Goal: Participate in discussion: Engage in conversation with other users on a specific topic

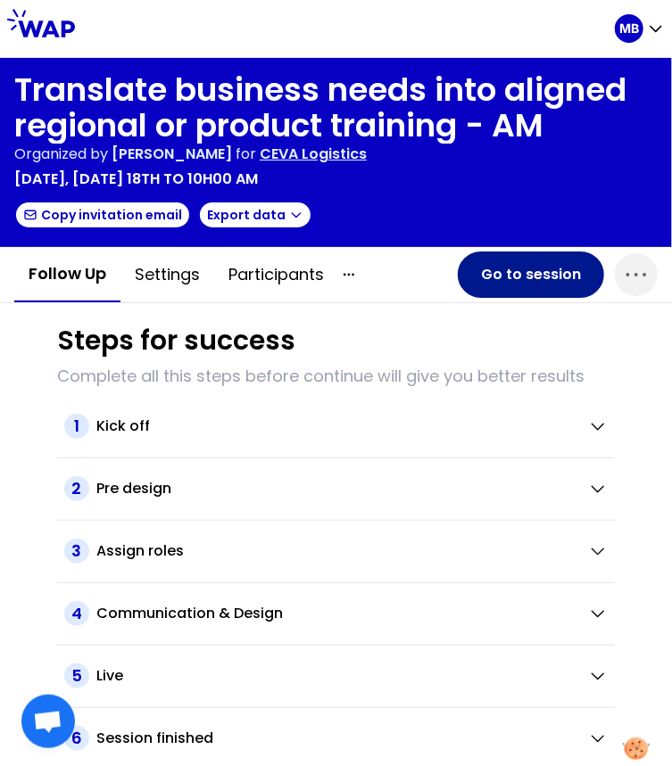
click at [493, 273] on button "Go to session" at bounding box center [531, 275] width 146 height 46
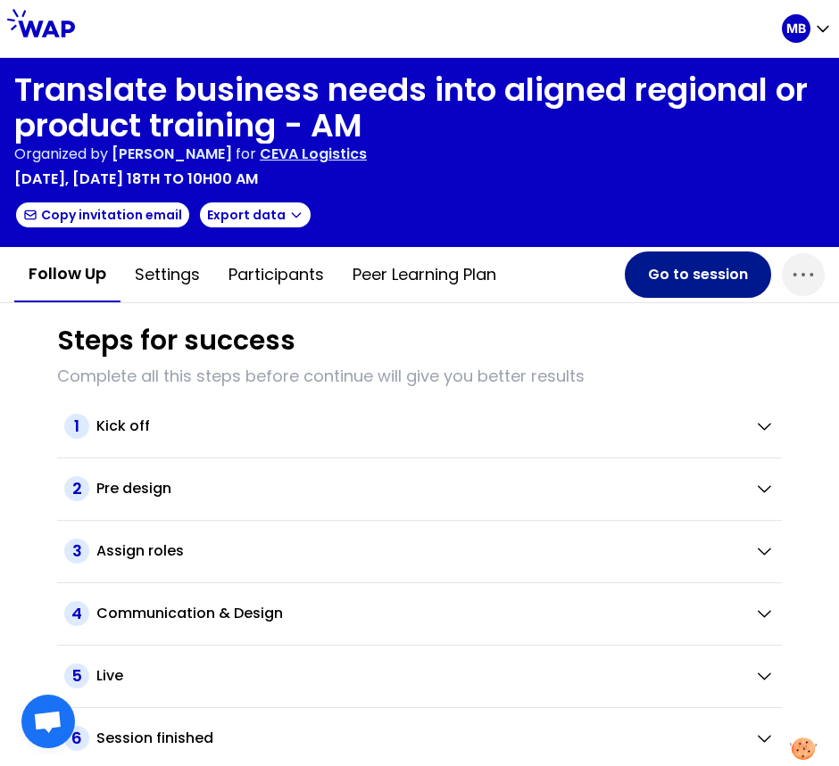
click at [692, 267] on button "Go to session" at bounding box center [698, 275] width 146 height 46
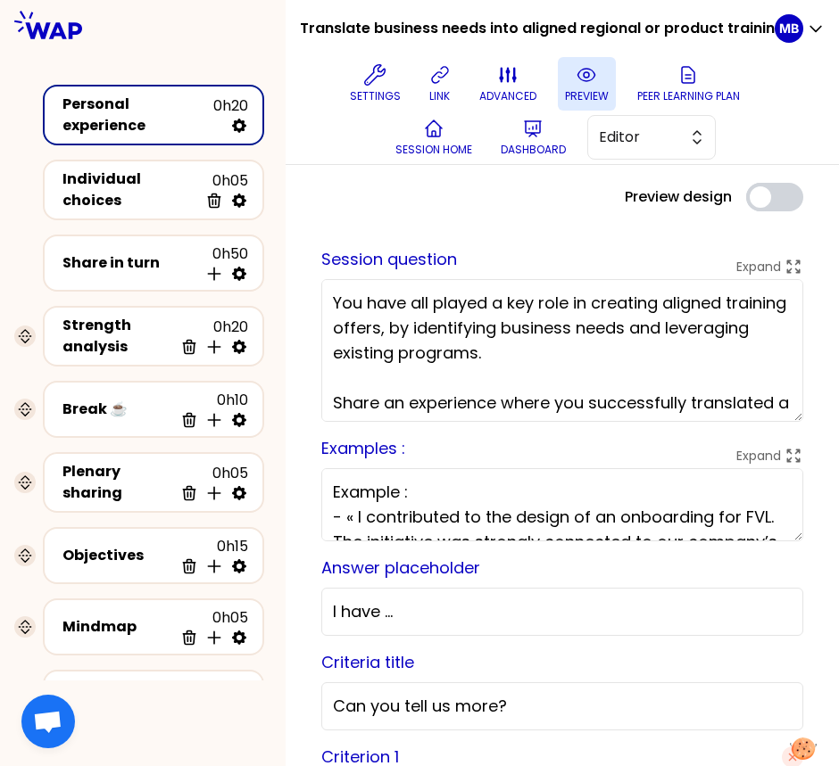
click at [584, 83] on icon at bounding box center [586, 74] width 21 height 21
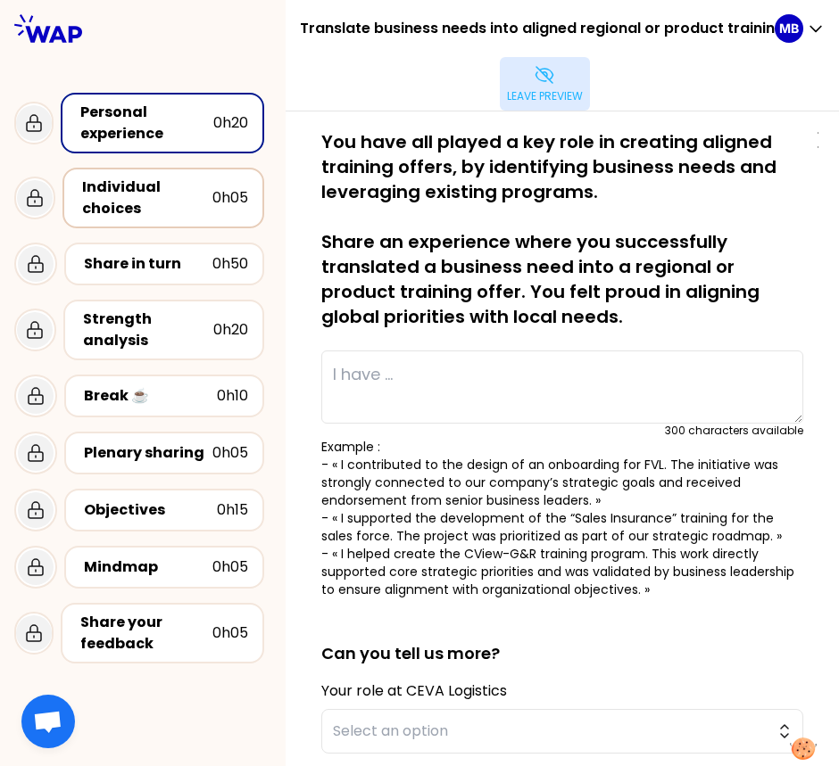
click at [184, 204] on div "Individual choices" at bounding box center [147, 198] width 130 height 43
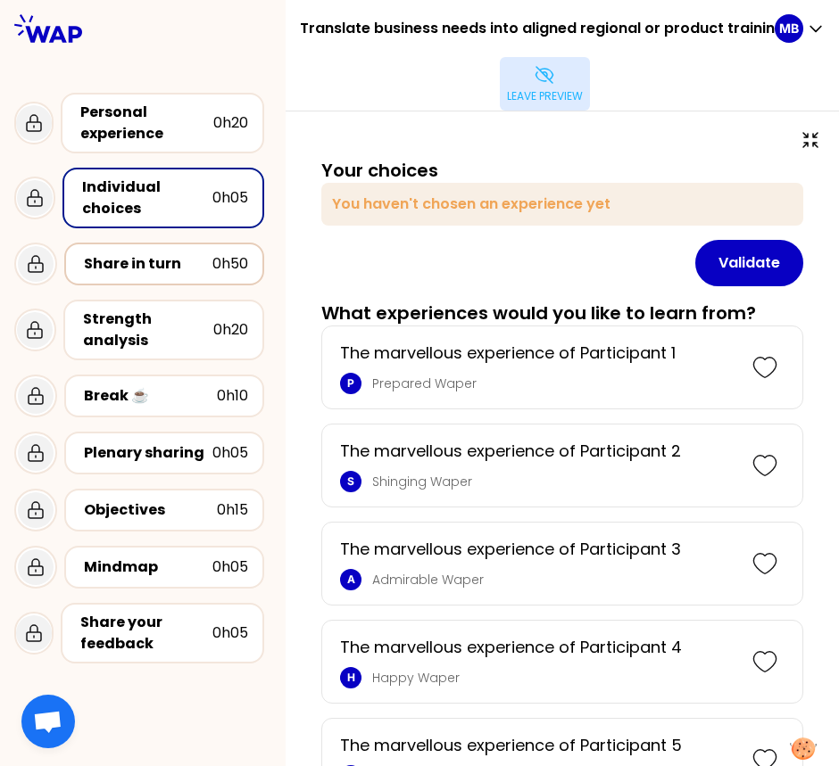
click at [145, 253] on div "Share in turn" at bounding box center [148, 263] width 128 height 21
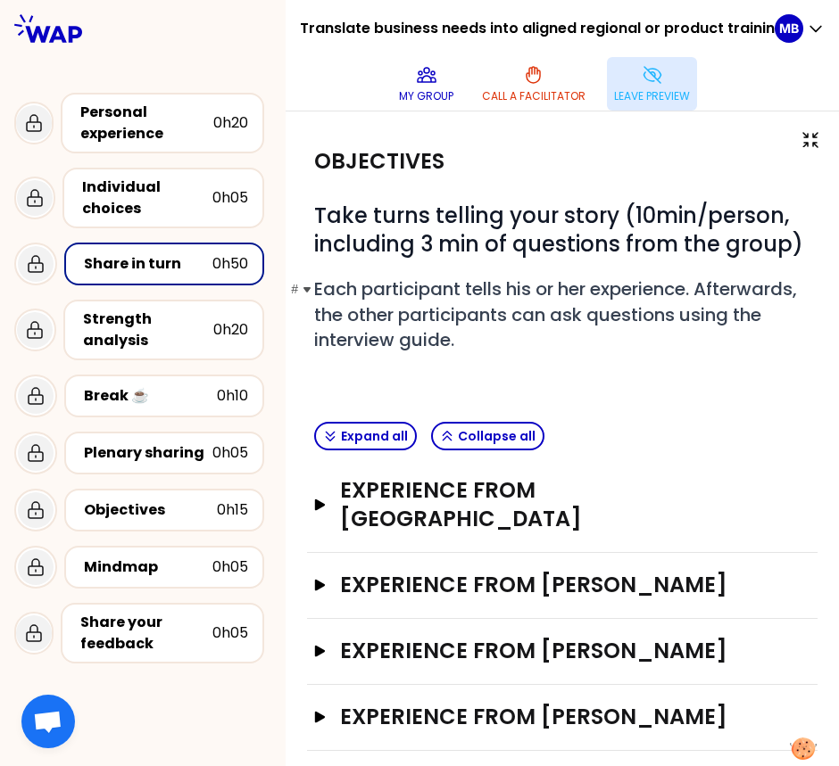
scroll to position [10, 0]
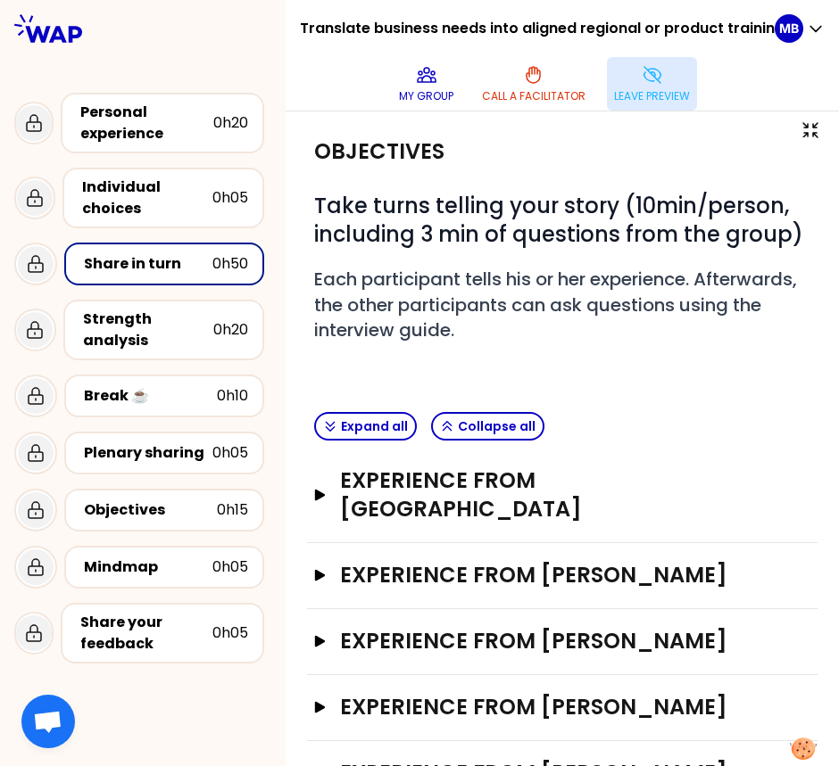
click at [663, 89] on p "Leave preview" at bounding box center [652, 96] width 76 height 14
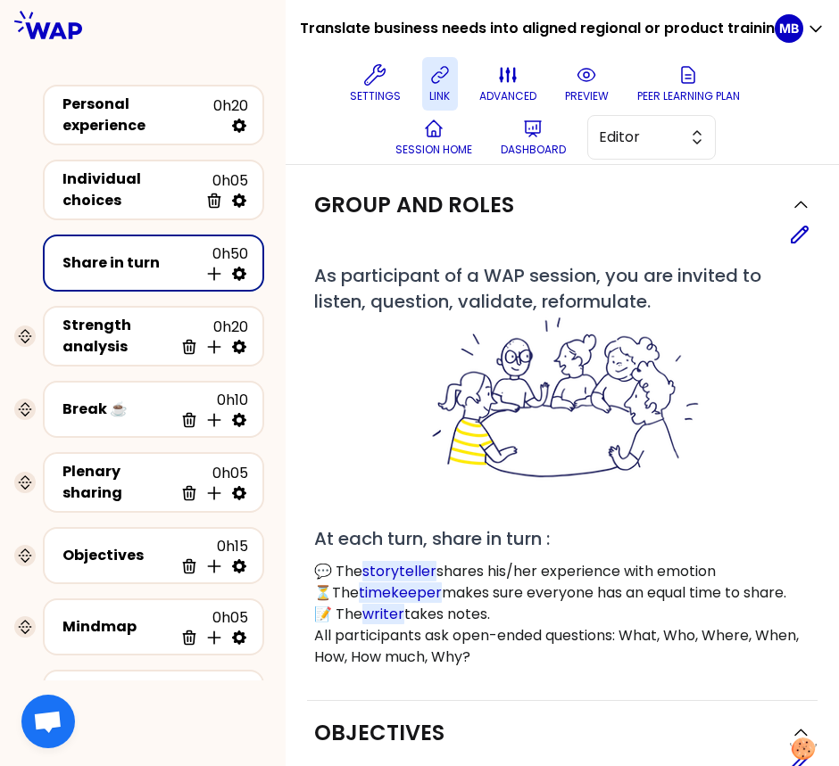
click at [437, 89] on p "link" at bounding box center [439, 96] width 21 height 14
click at [613, 137] on span "Editor" at bounding box center [639, 137] width 80 height 21
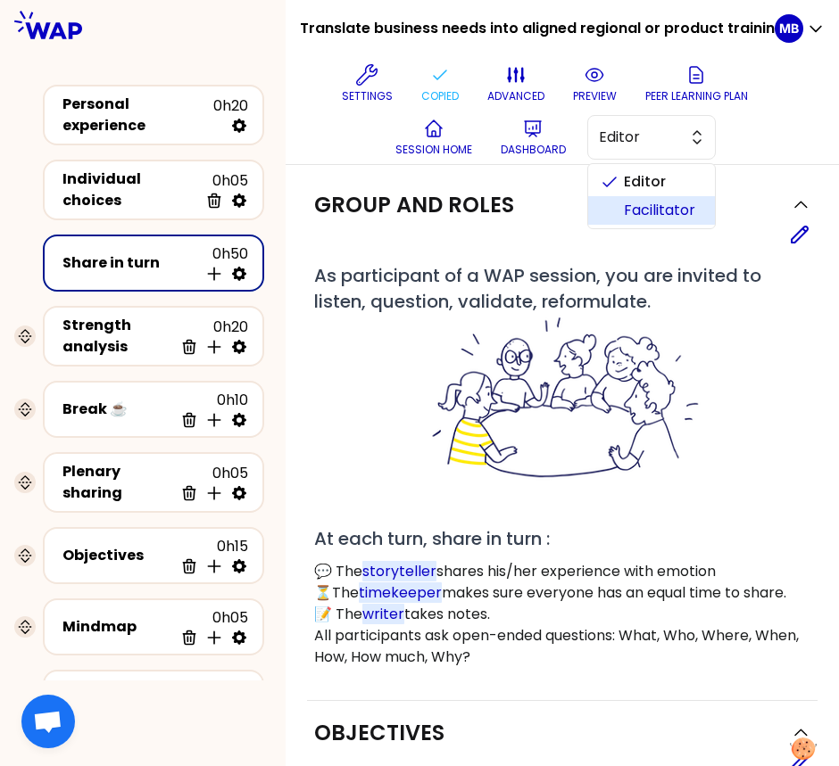
click at [621, 206] on li "Facilitator" at bounding box center [651, 210] width 127 height 29
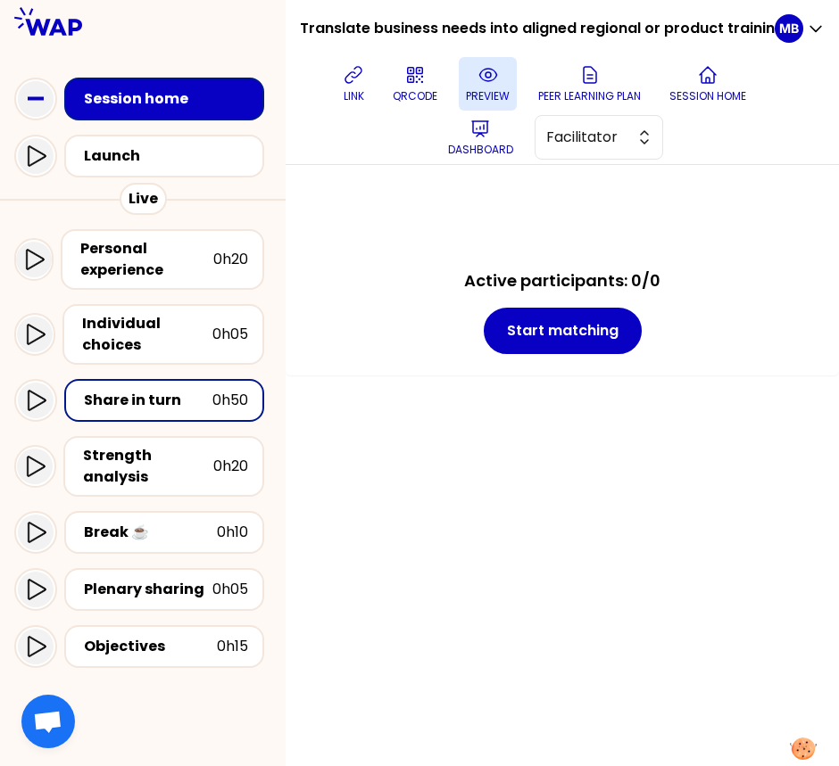
click at [471, 82] on button "preview" at bounding box center [488, 84] width 58 height 54
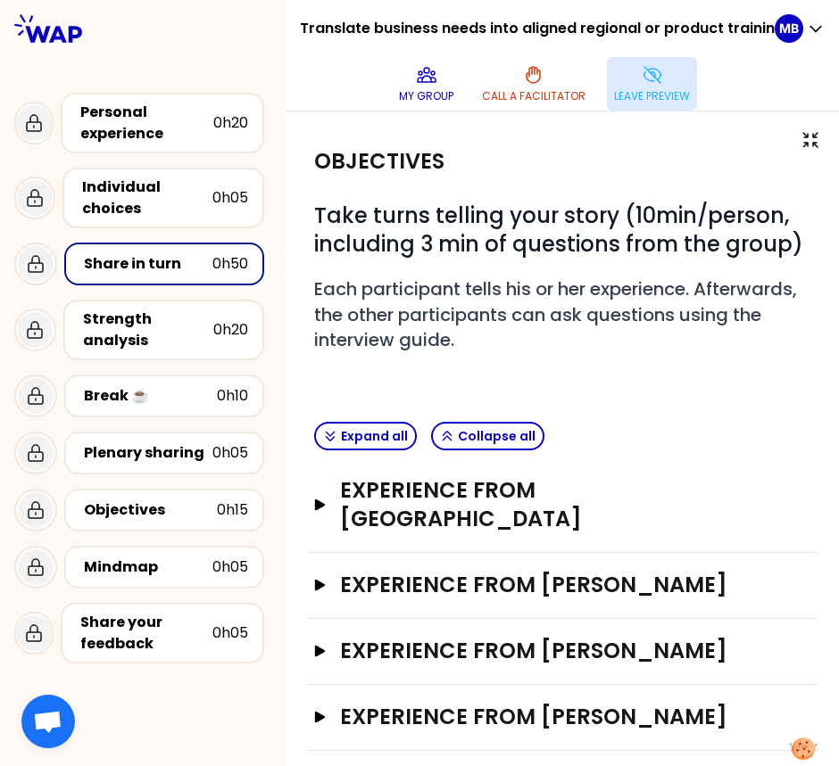
click at [653, 83] on icon at bounding box center [652, 74] width 21 height 21
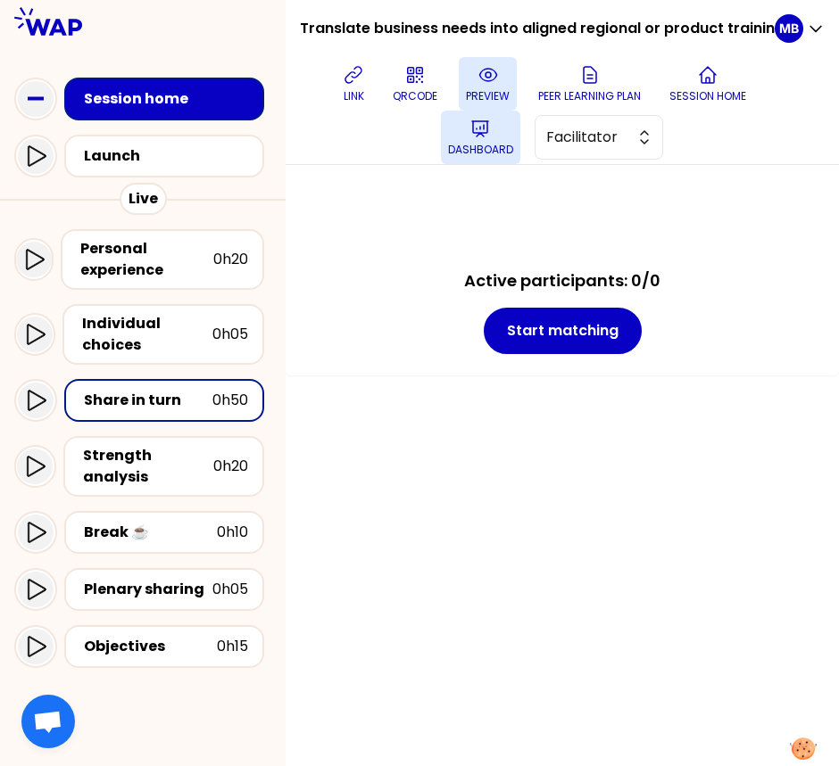
click at [477, 128] on icon at bounding box center [479, 128] width 21 height 21
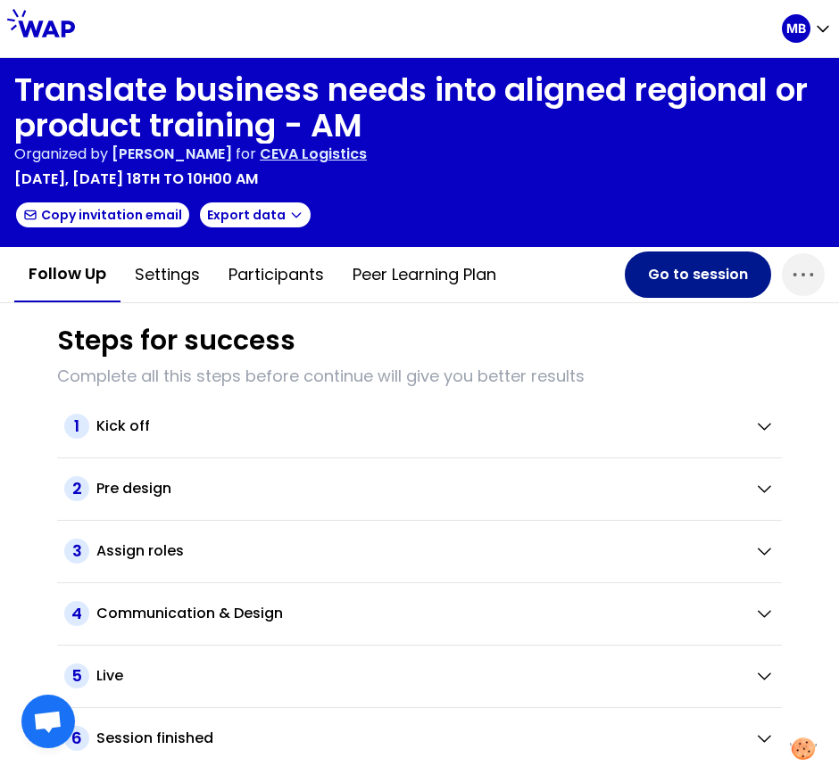
click at [675, 287] on button "Go to session" at bounding box center [698, 275] width 146 height 46
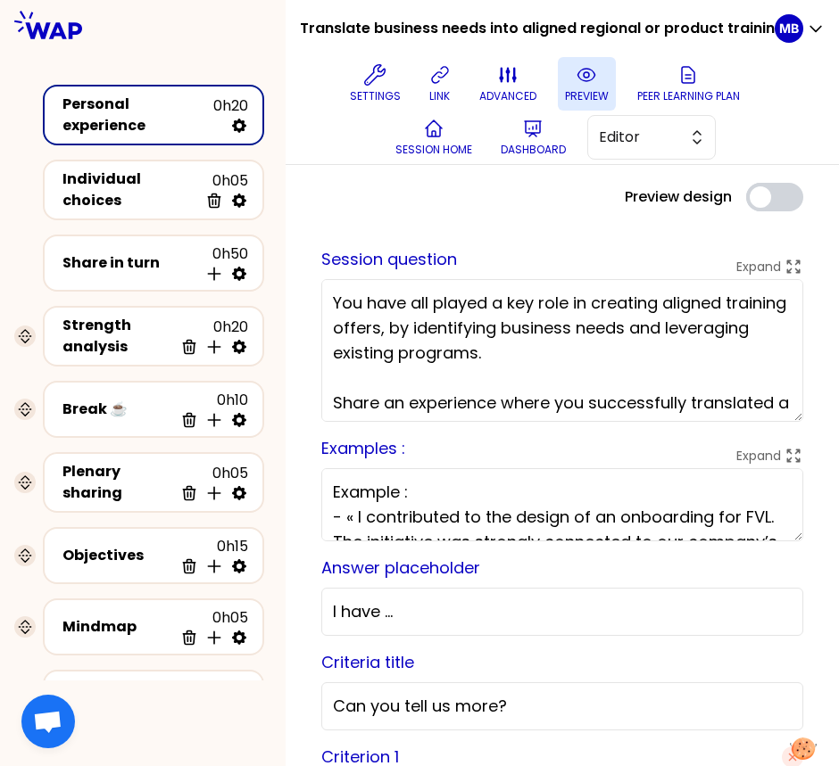
click at [589, 83] on icon at bounding box center [586, 74] width 21 height 21
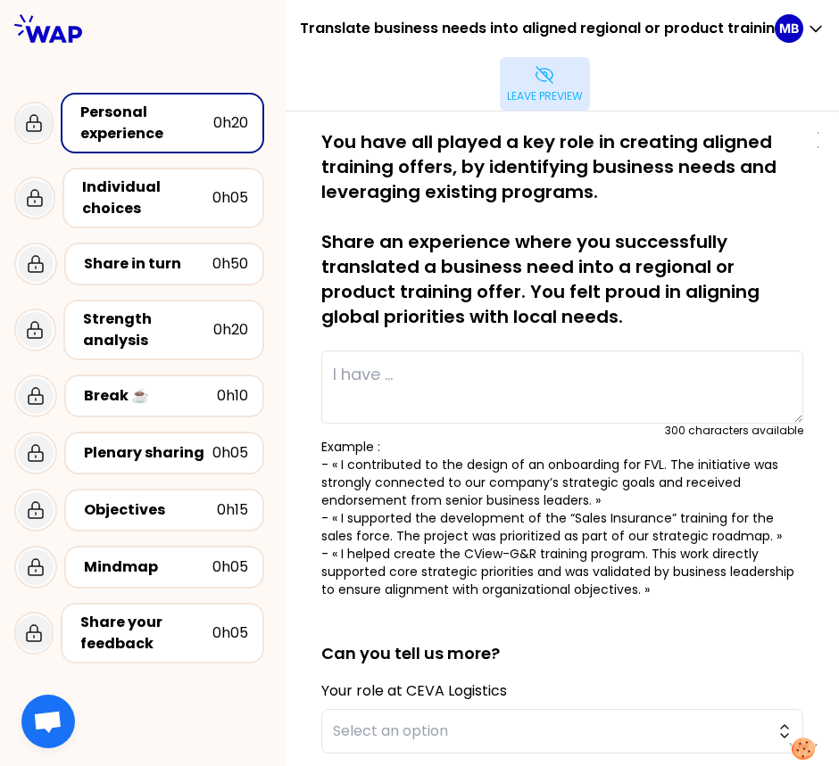
click at [583, 244] on p "You have all played a key role in creating aligned training offers, by identify…" at bounding box center [562, 229] width 482 height 200
click at [544, 84] on icon at bounding box center [544, 74] width 21 height 21
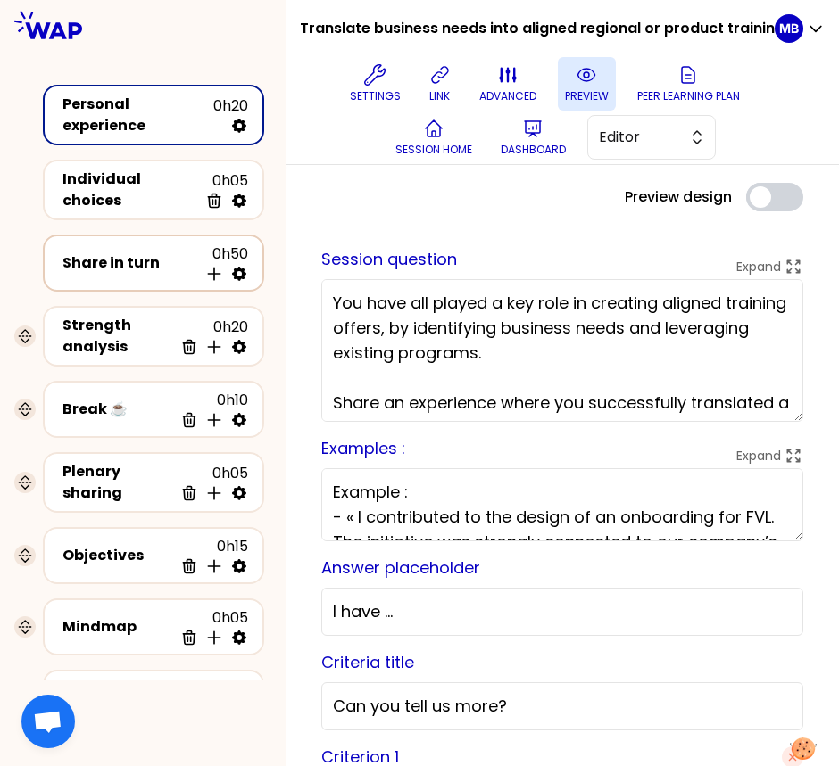
click at [141, 272] on div "Share in turn 0h50 Insert activity below" at bounding box center [153, 263] width 189 height 39
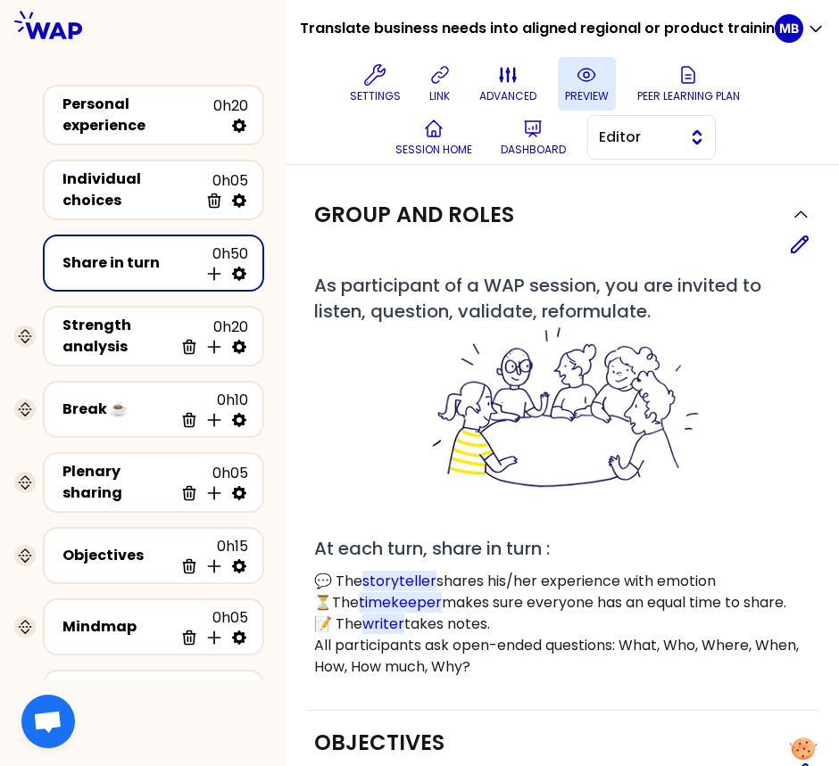
click at [617, 134] on span "Editor" at bounding box center [639, 137] width 80 height 21
click at [624, 209] on span "Facilitator" at bounding box center [662, 210] width 77 height 21
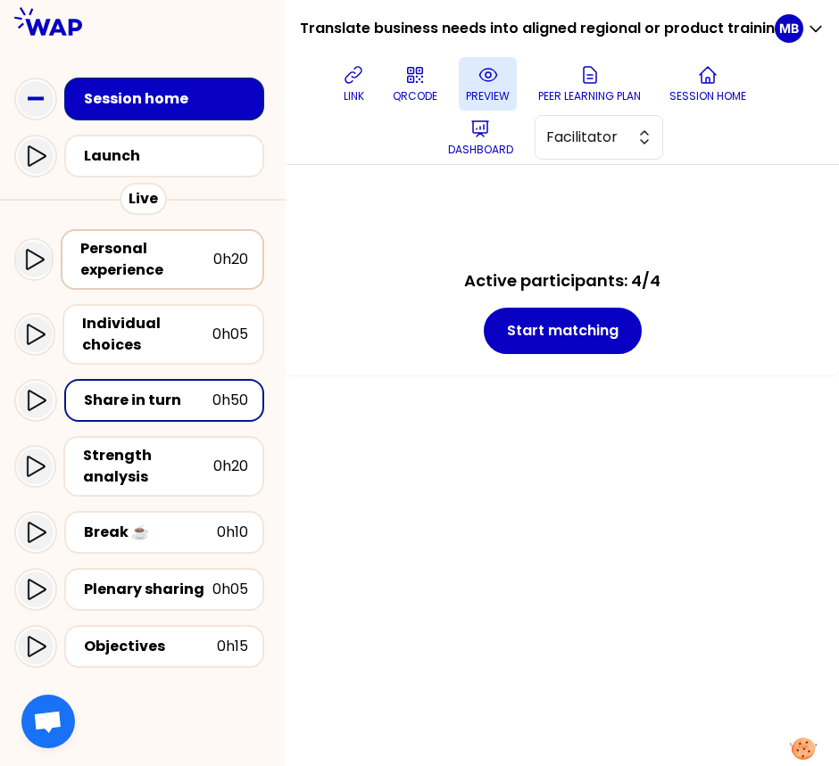
click at [137, 257] on div "Personal experience" at bounding box center [146, 259] width 133 height 43
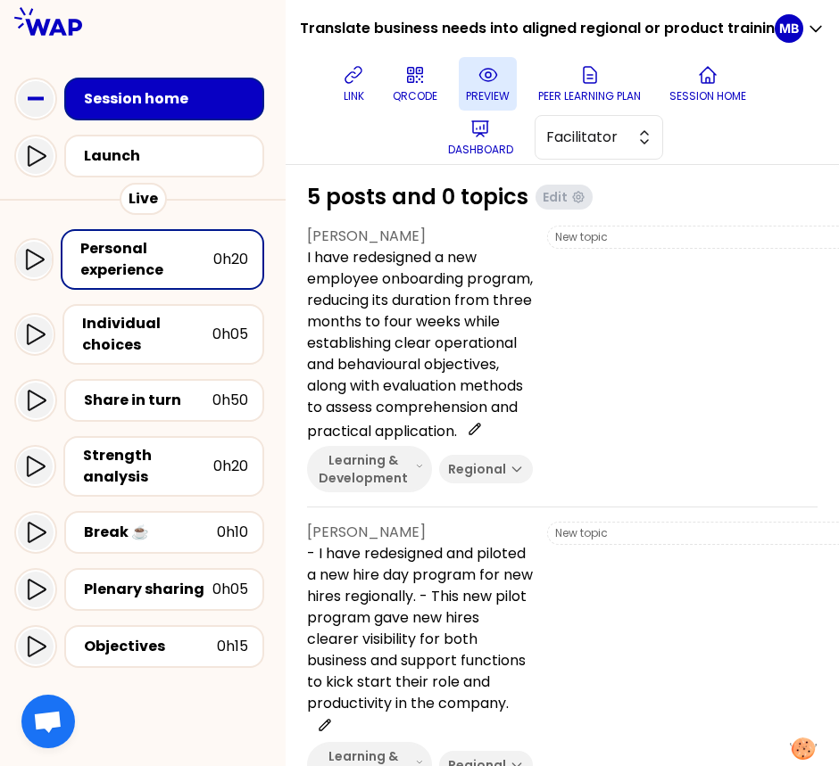
click at [486, 84] on icon at bounding box center [487, 74] width 21 height 21
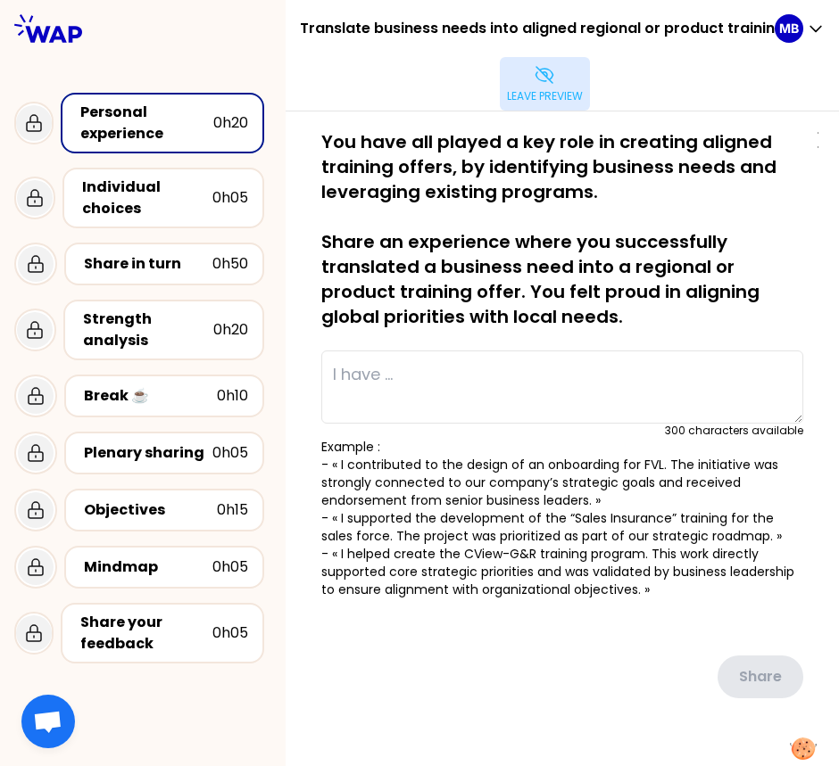
type textarea "I have redesigned a new employee onboarding program, reducing its duration from…"
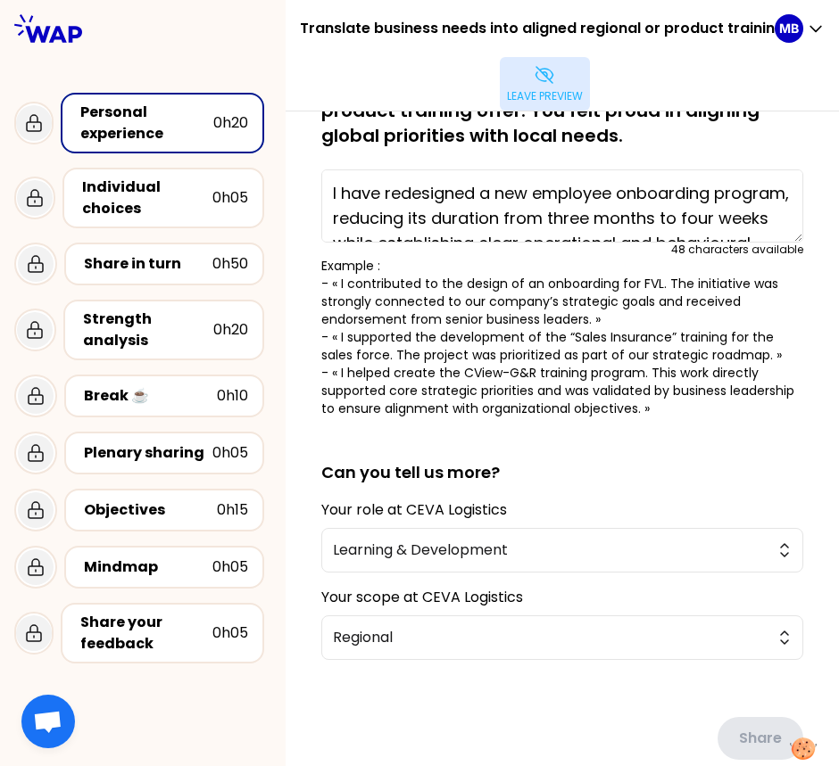
scroll to position [264, 0]
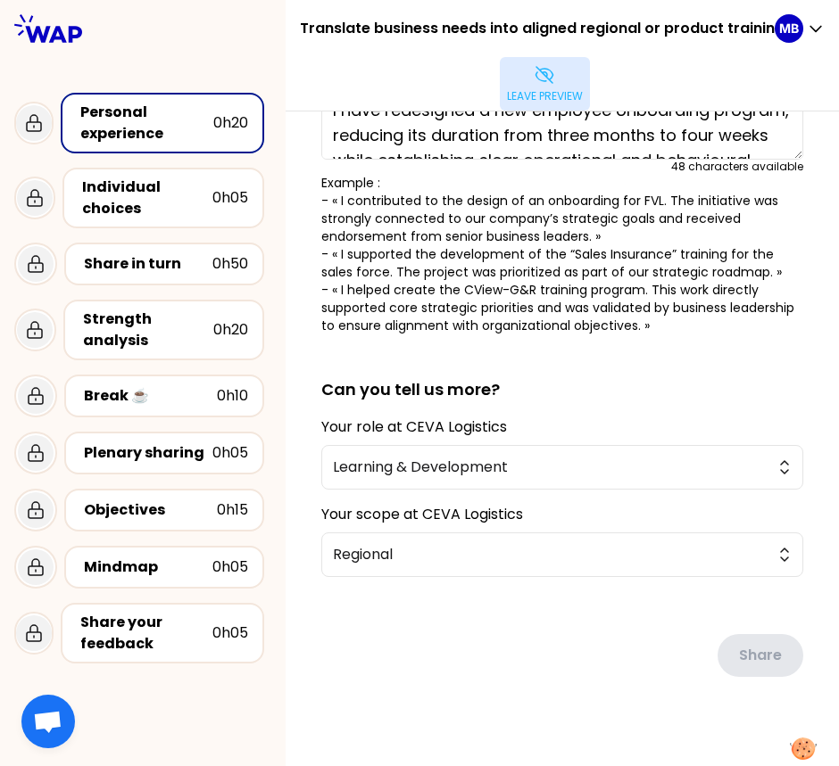
click at [542, 83] on icon at bounding box center [544, 74] width 21 height 21
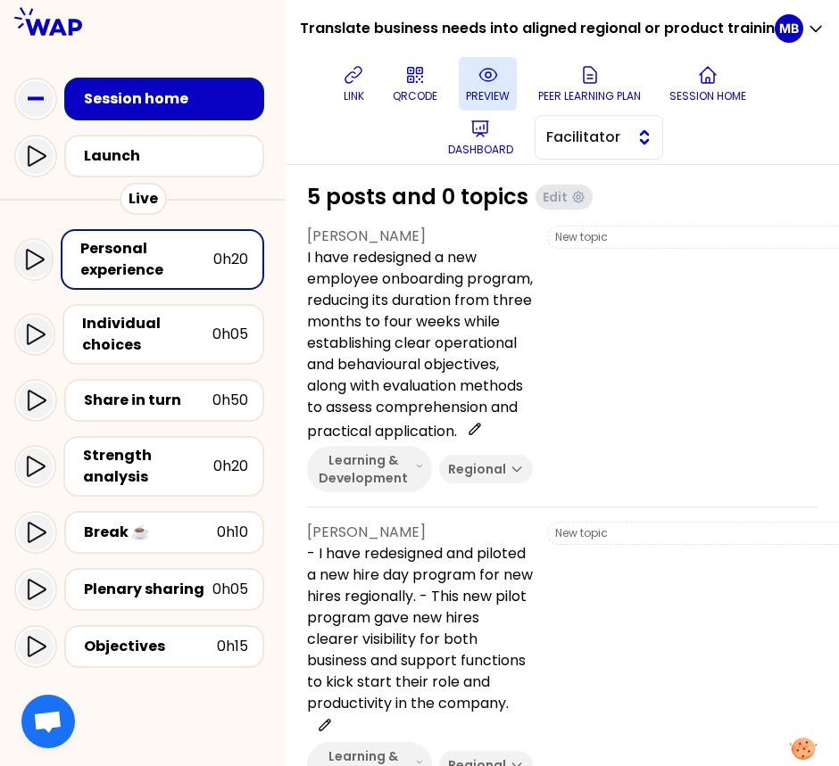
click at [553, 138] on span "Facilitator" at bounding box center [586, 137] width 80 height 21
click at [471, 340] on p "I have redesigned a new employee onboarding program, reducing its duration from…" at bounding box center [420, 344] width 226 height 195
click at [482, 89] on p "preview" at bounding box center [488, 96] width 44 height 14
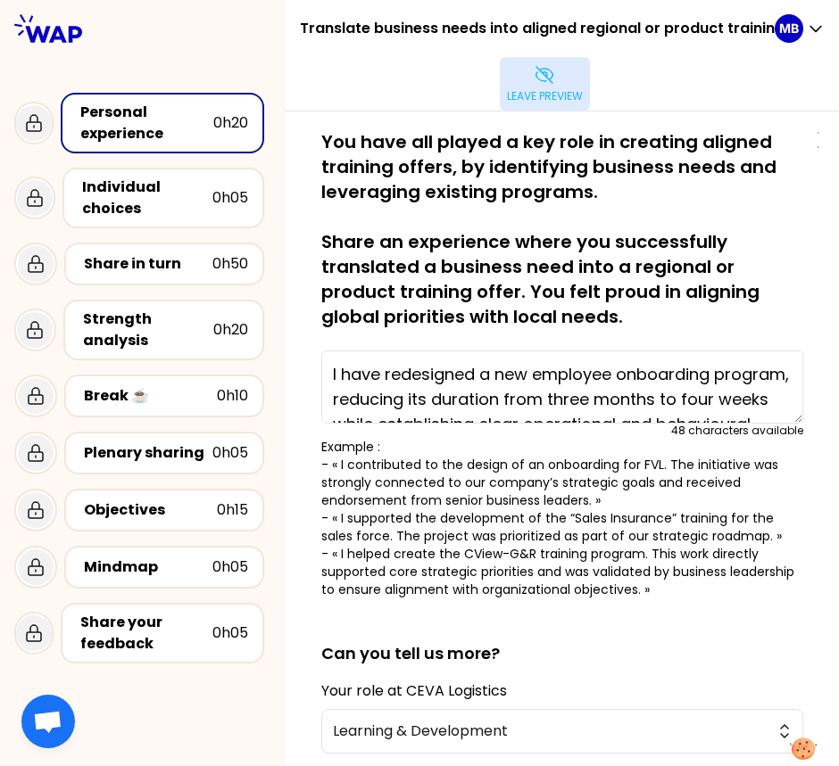
click at [522, 84] on button "Leave preview" at bounding box center [545, 84] width 90 height 54
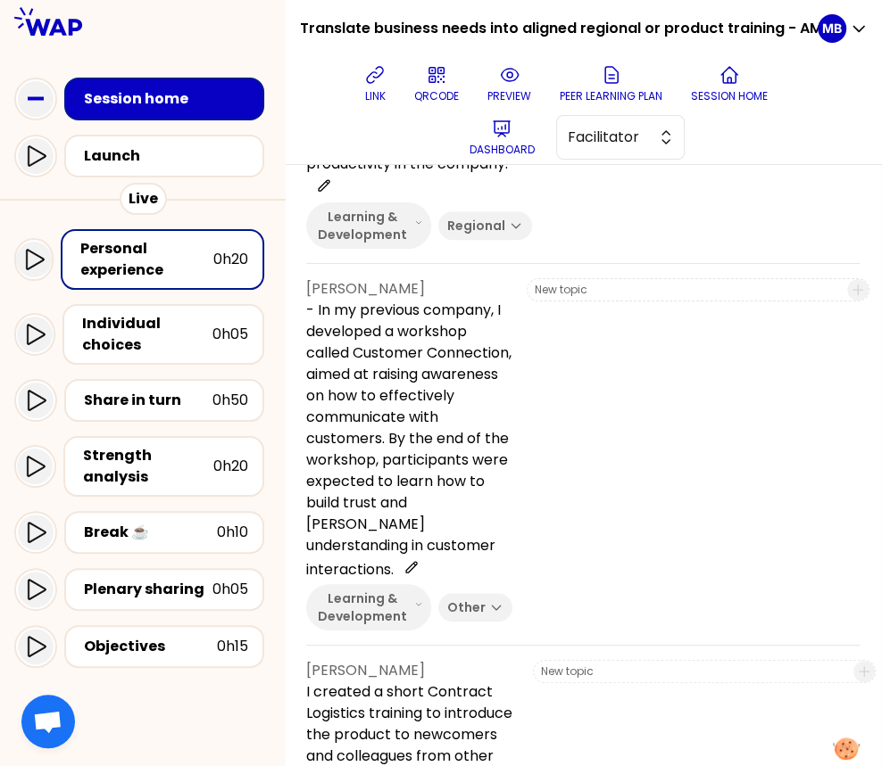
scroll to position [540, 1]
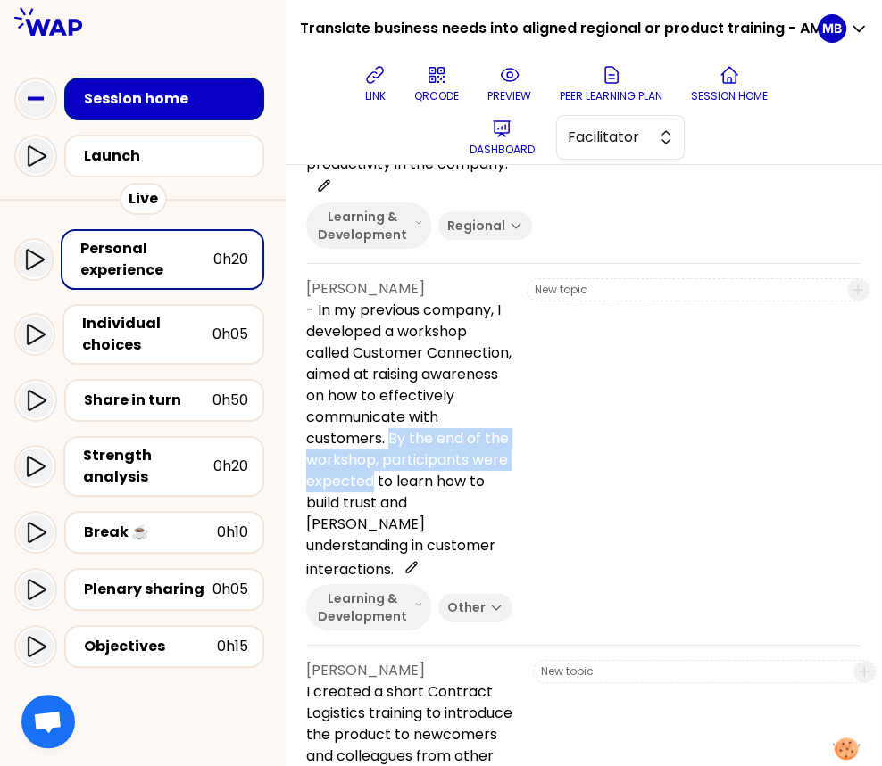
drag, startPoint x: 420, startPoint y: 479, endPoint x: 504, endPoint y: 516, distance: 91.5
click at [504, 516] on div "Jesper Calub - In my previous company, I developed a workshop called Customer C…" at bounding box center [582, 462] width 553 height 368
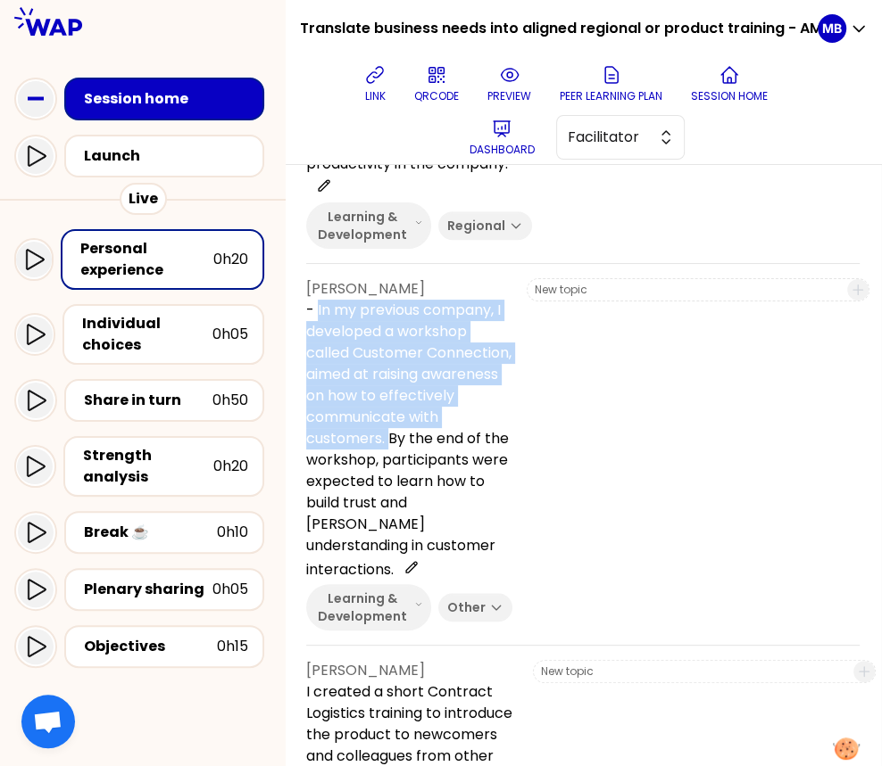
drag, startPoint x: 317, startPoint y: 351, endPoint x: 420, endPoint y: 477, distance: 163.6
click at [420, 477] on p "- In my previous company, I developed a workshop called Customer Connection, ai…" at bounding box center [409, 440] width 206 height 281
click at [424, 476] on p "- In my previous company, I developed a workshop called Customer Connection, ai…" at bounding box center [409, 440] width 206 height 281
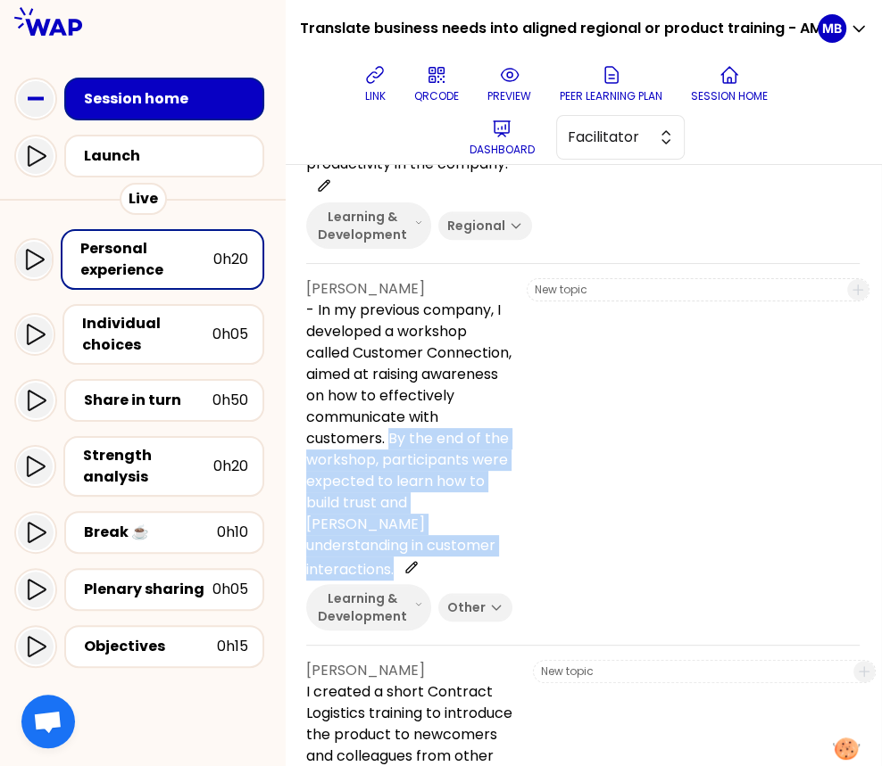
drag, startPoint x: 424, startPoint y: 476, endPoint x: 506, endPoint y: 584, distance: 135.6
click at [506, 584] on div "Jesper Calub - In my previous company, I developed a workshop called Customer C…" at bounding box center [582, 462] width 553 height 368
click at [454, 497] on p "- In my previous company, I developed a workshop called Customer Connection, ai…" at bounding box center [409, 440] width 206 height 281
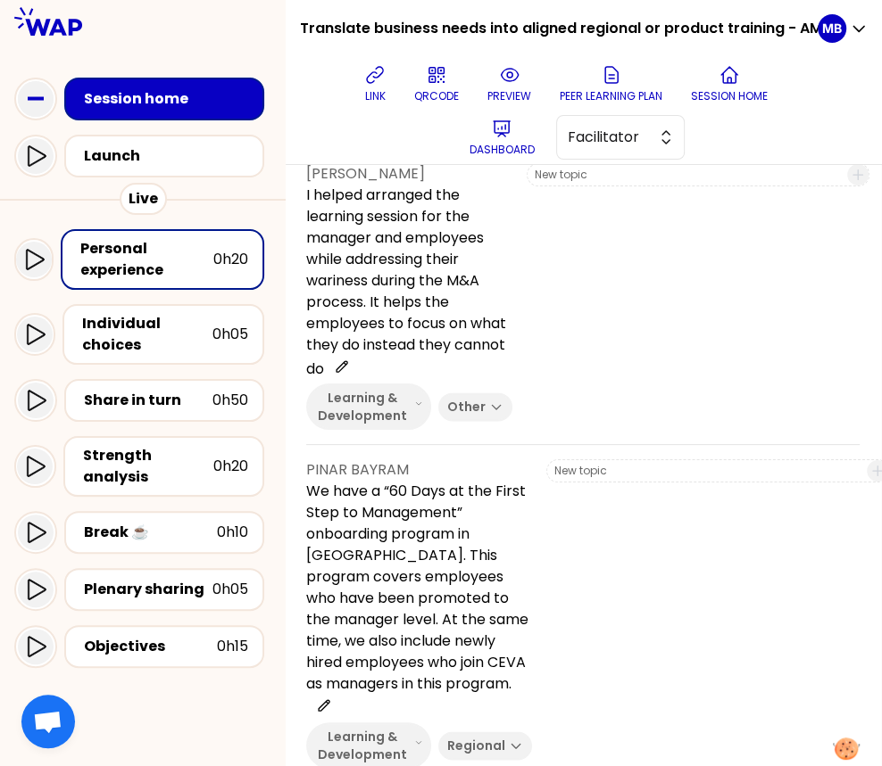
scroll to position [1429, 1]
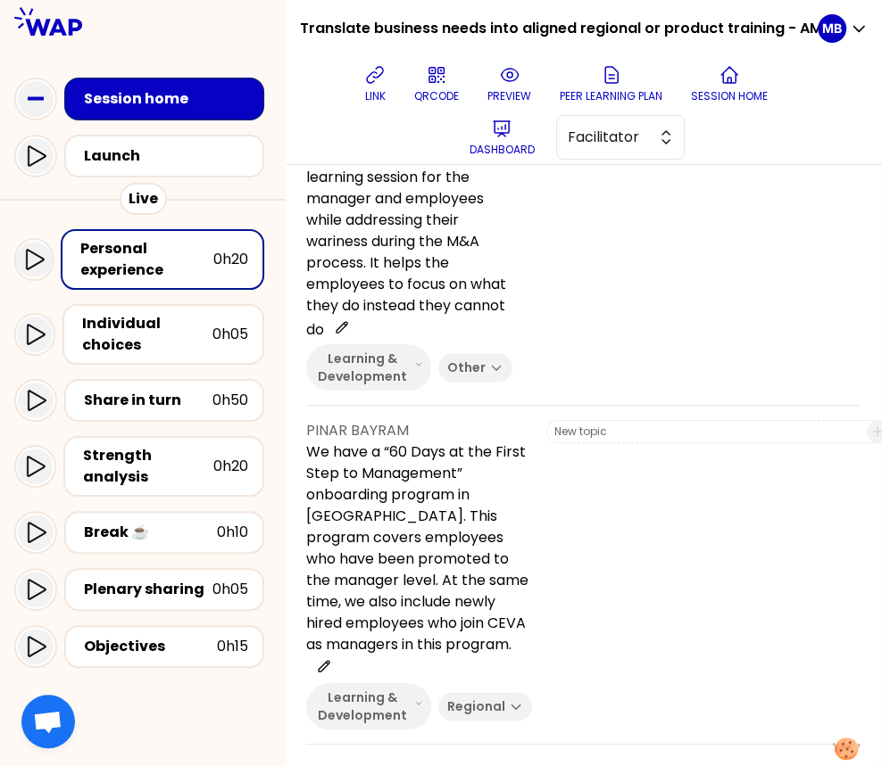
click at [383, 525] on p "We have a “60 Days at the First Step to Management” onboarding program in [GEOG…" at bounding box center [419, 561] width 226 height 238
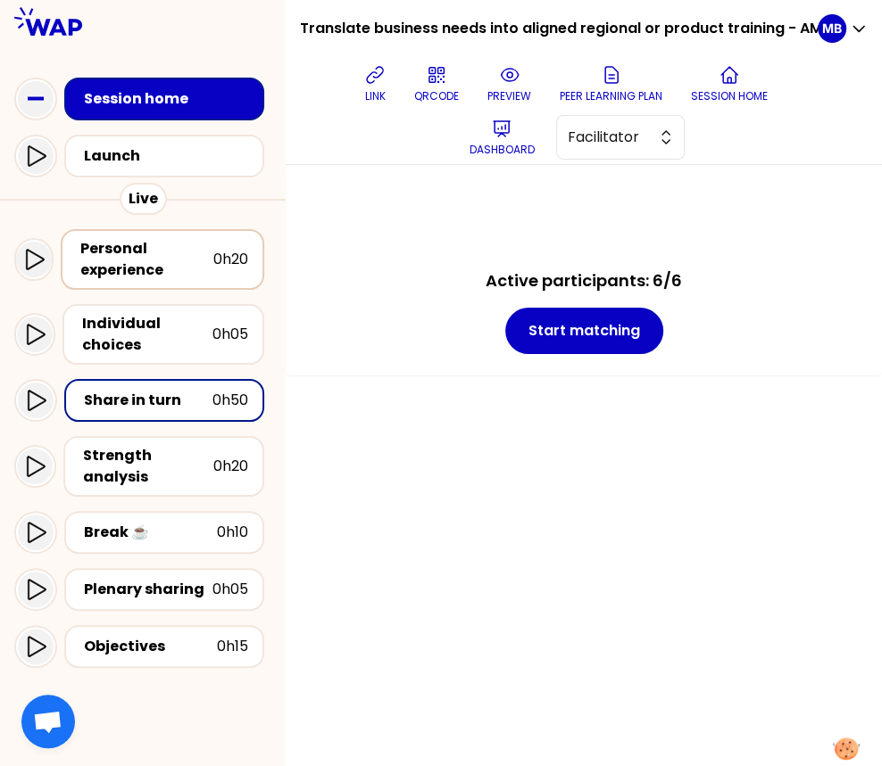
click at [153, 261] on div "Personal experience" at bounding box center [146, 259] width 133 height 43
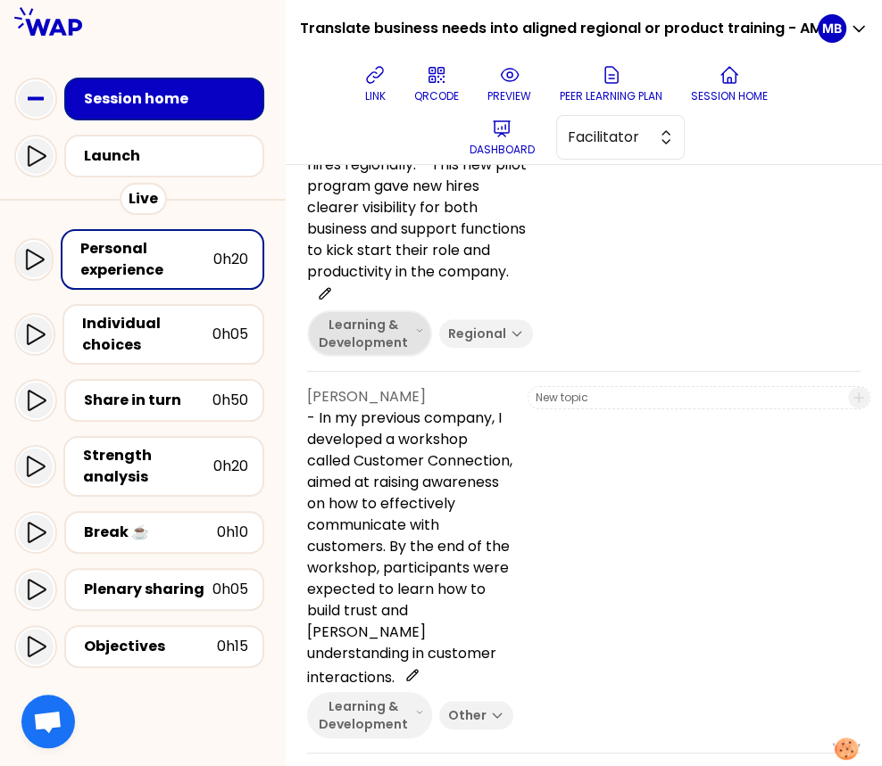
scroll to position [440, 0]
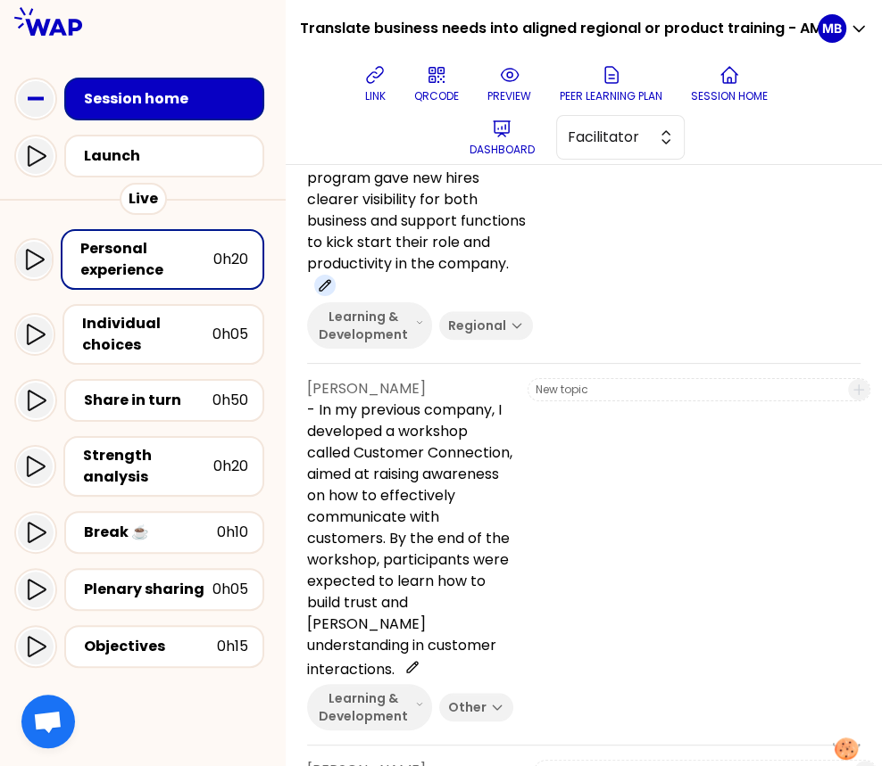
click at [332, 293] on icon at bounding box center [325, 285] width 14 height 14
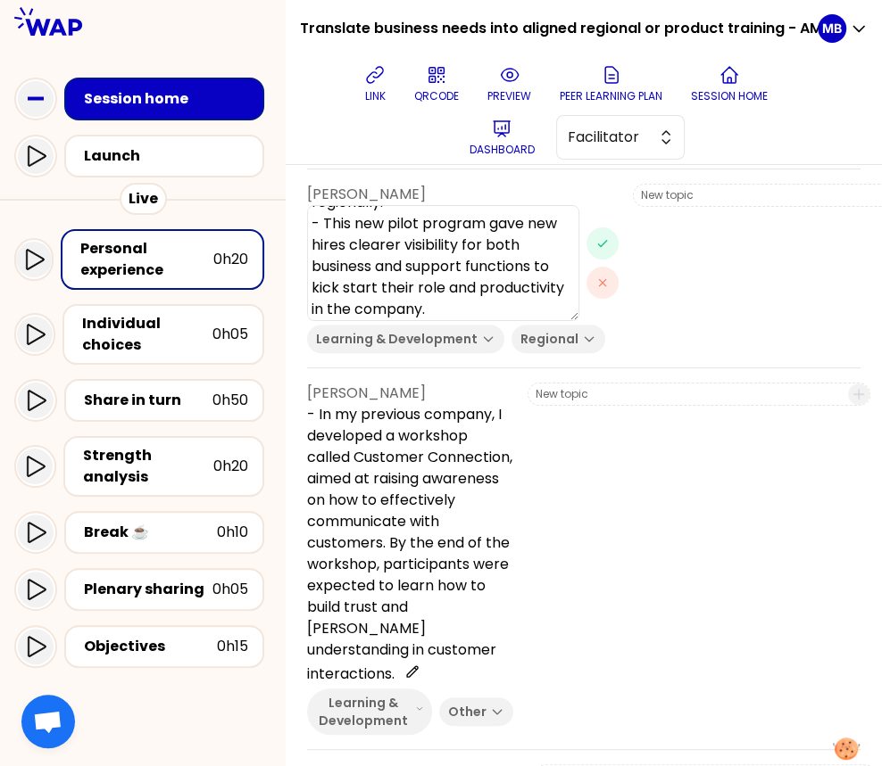
scroll to position [0, 0]
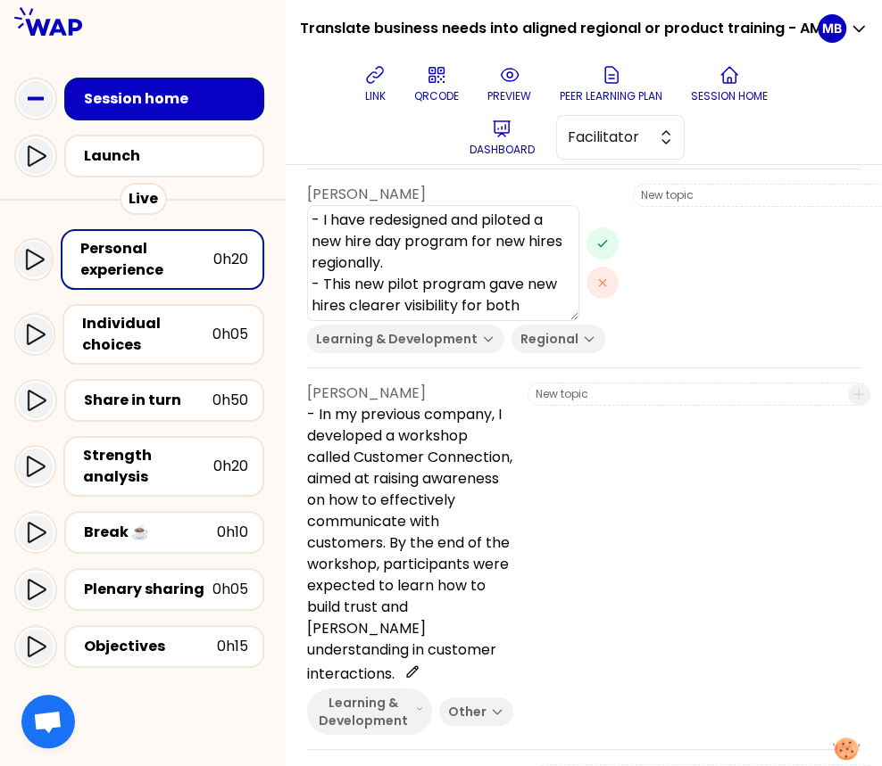
click at [595, 251] on icon "button" at bounding box center [602, 243] width 14 height 14
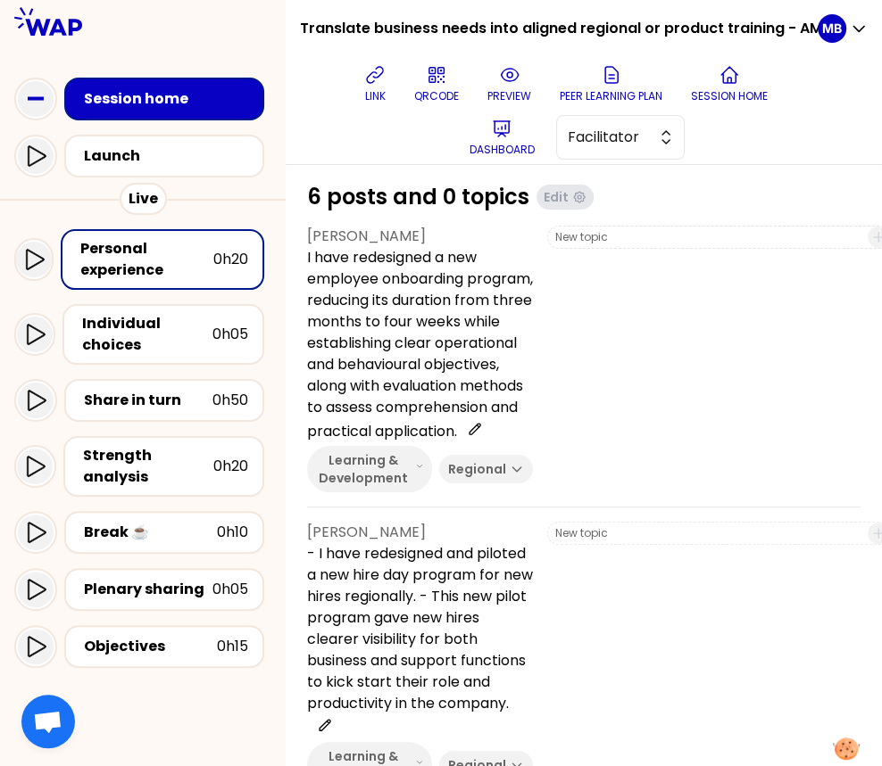
click at [333, 399] on p "I have redesigned a new employee onboarding program, reducing its duration from…" at bounding box center [420, 344] width 226 height 195
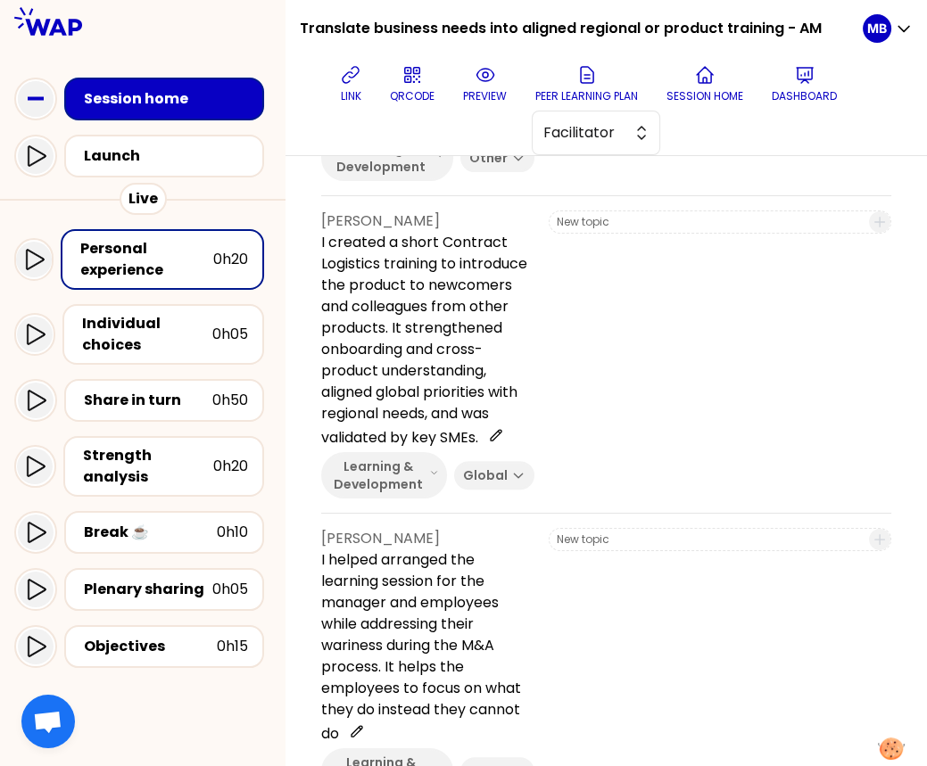
scroll to position [951, 0]
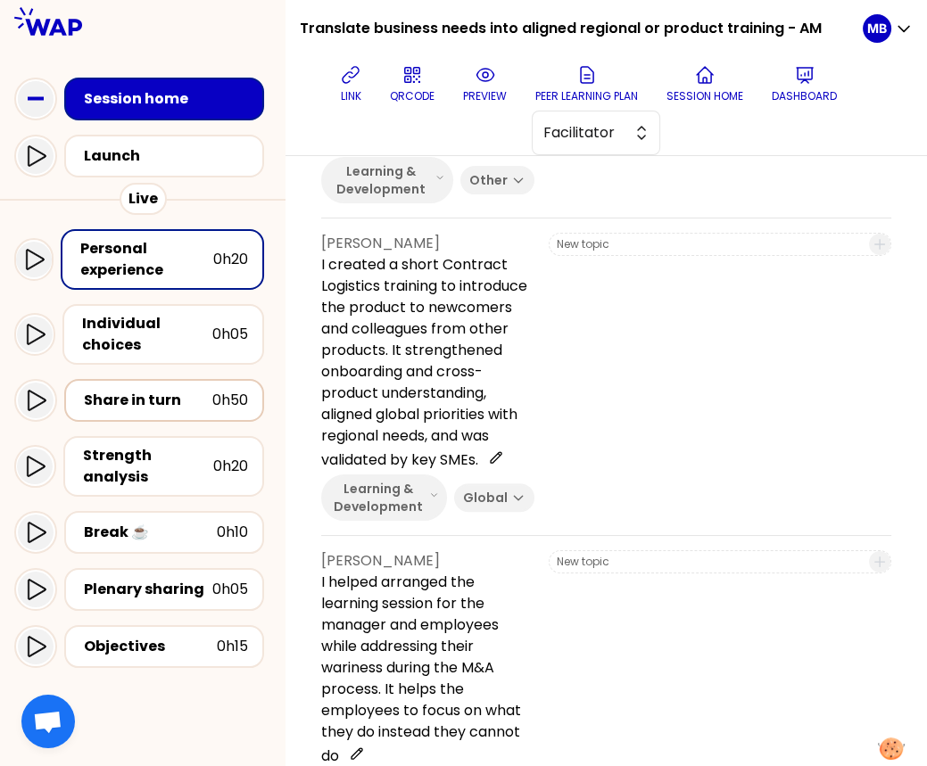
click at [145, 393] on div "Share in turn" at bounding box center [148, 400] width 128 height 21
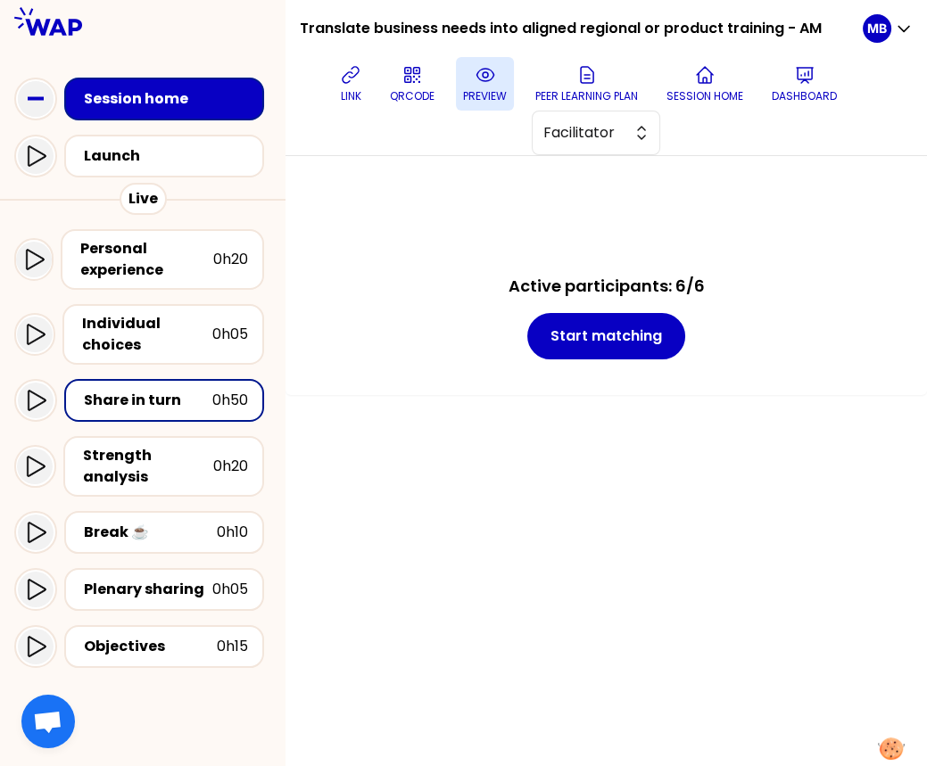
click at [485, 94] on p "preview" at bounding box center [485, 96] width 44 height 14
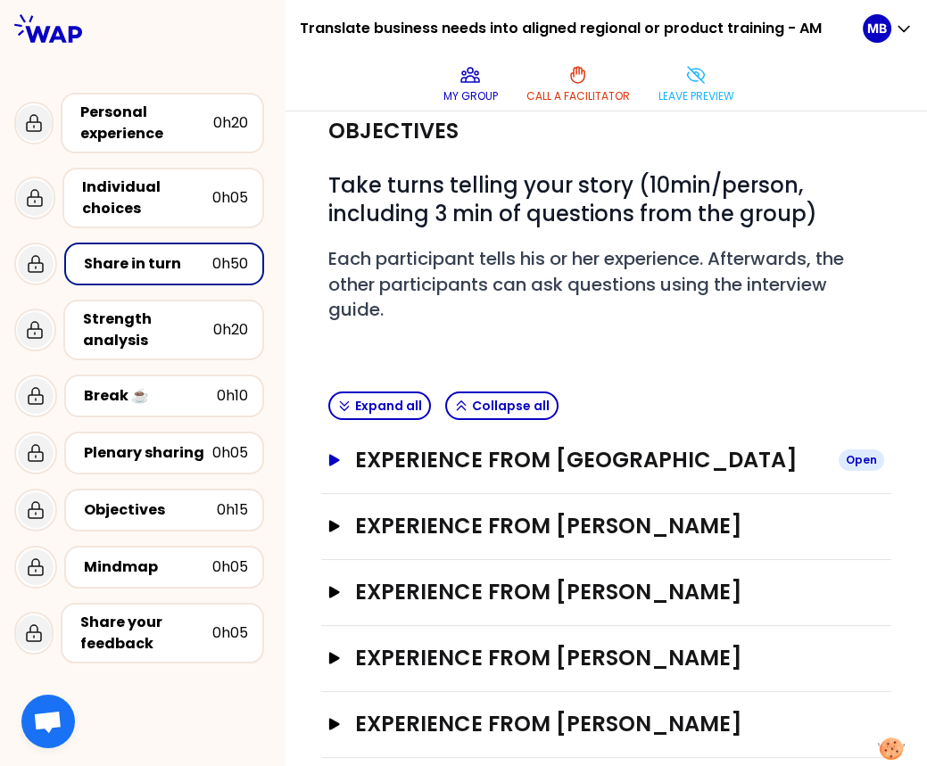
scroll to position [65, 0]
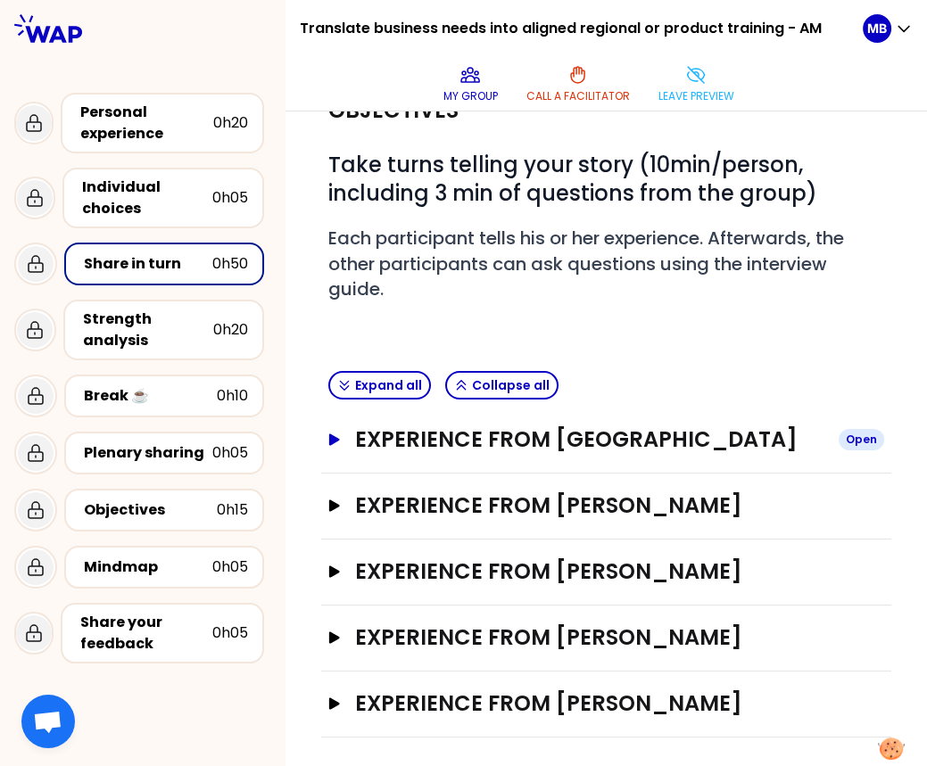
click at [333, 440] on icon "button" at bounding box center [334, 440] width 11 height 12
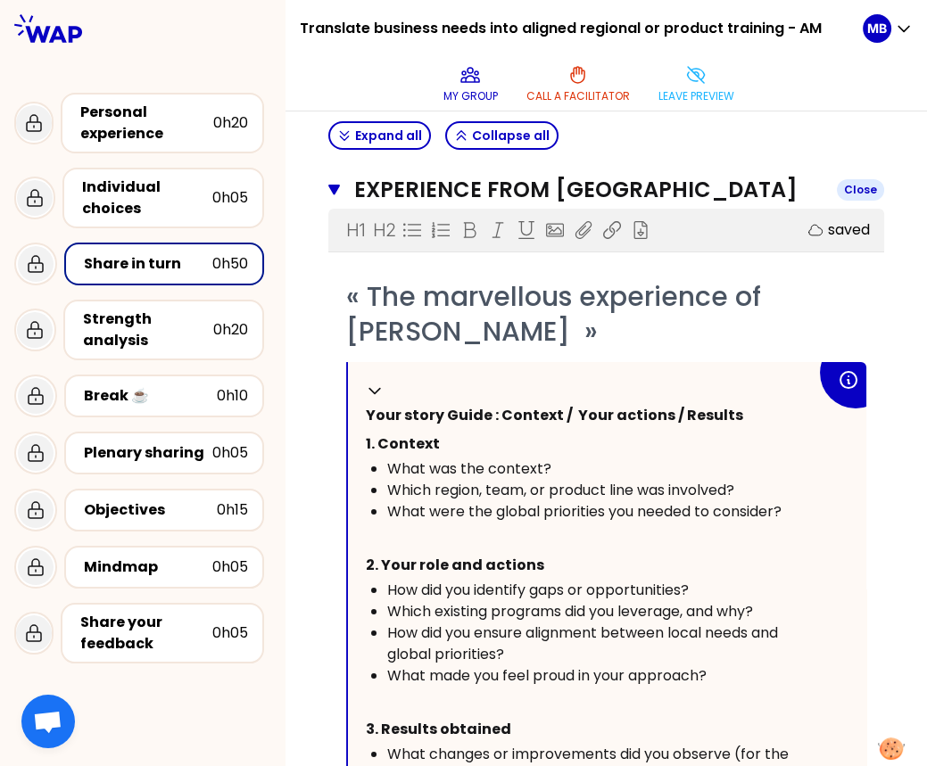
scroll to position [316, 0]
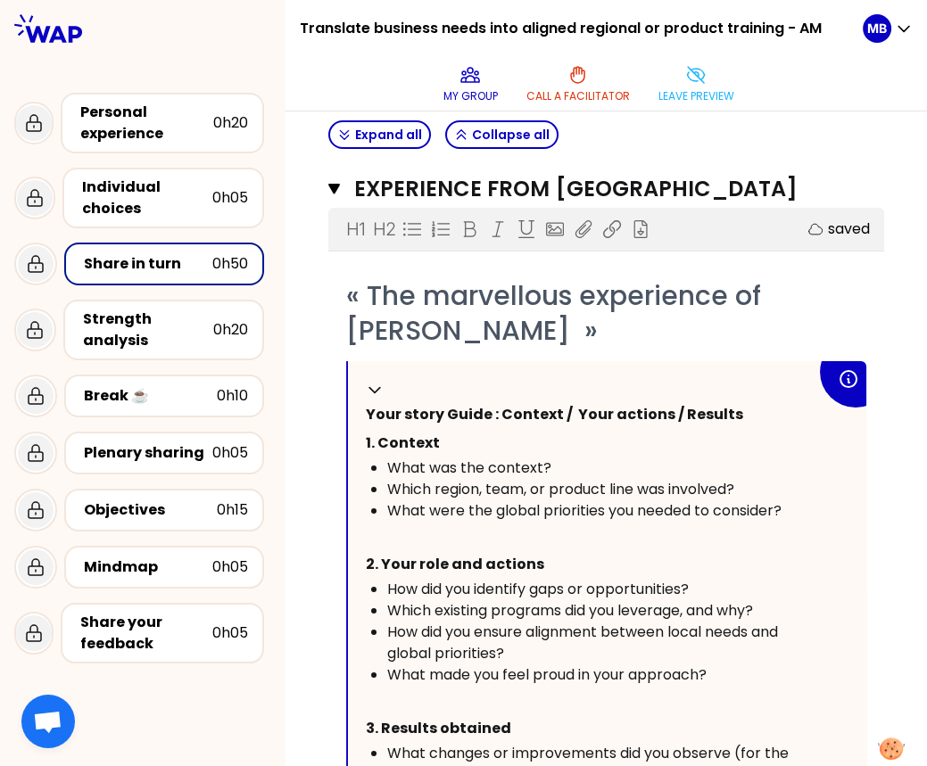
click at [575, 261] on div "H1 H2 Export saved « The marvellous experience of Marine Bourgeaud » Collapse Y…" at bounding box center [606, 622] width 556 height 828
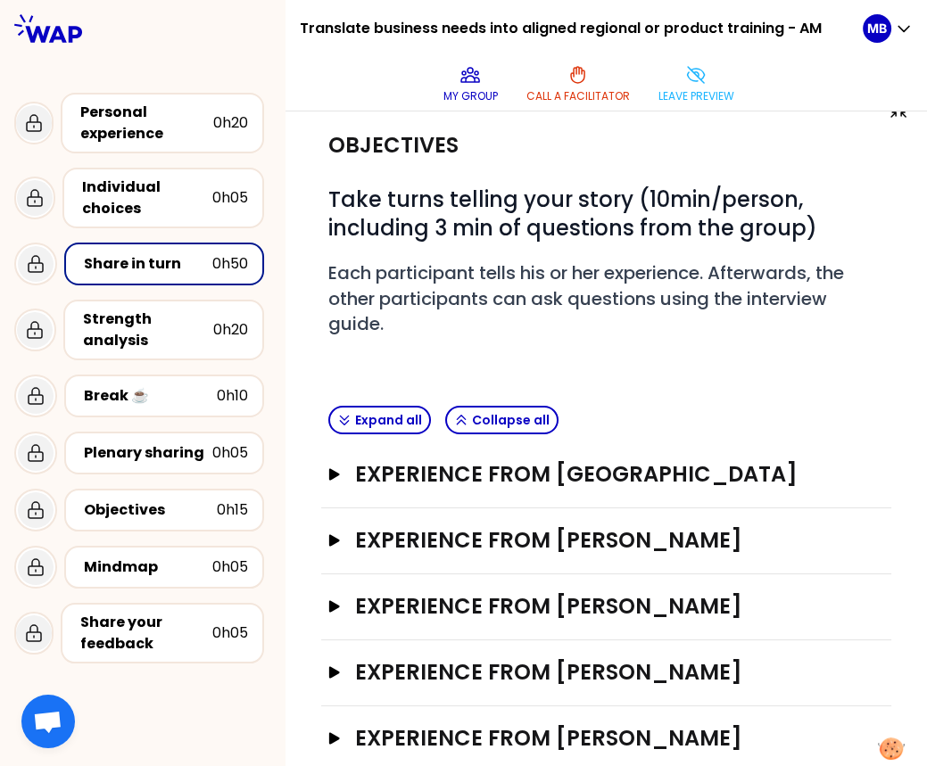
scroll to position [54, 0]
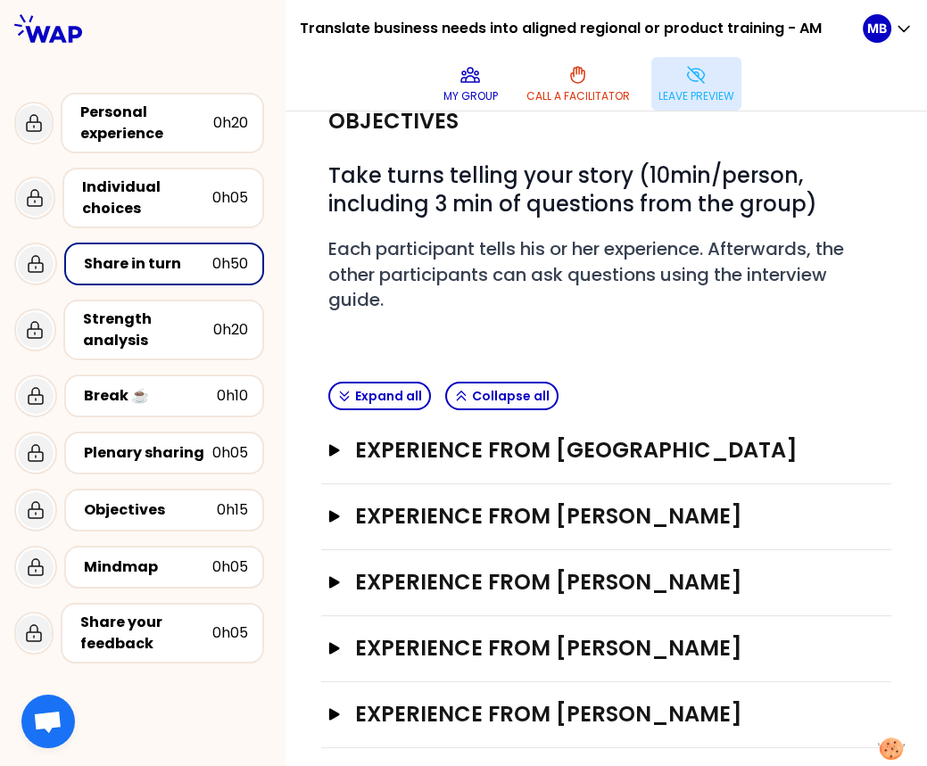
click at [679, 79] on button "Leave preview" at bounding box center [696, 84] width 90 height 54
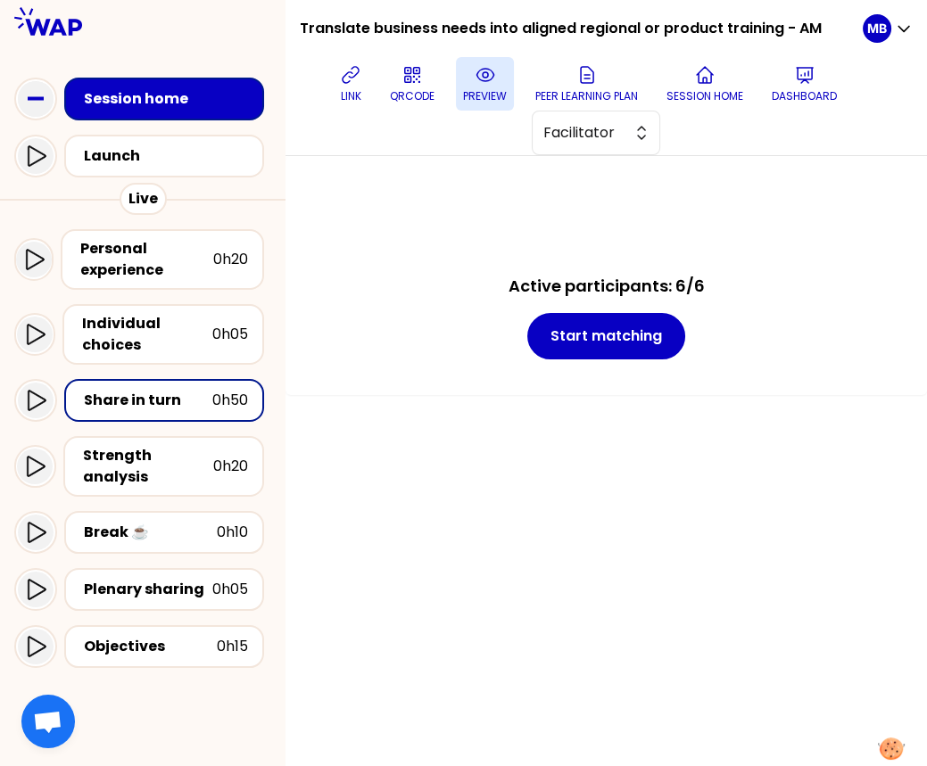
click at [482, 75] on icon at bounding box center [485, 74] width 21 height 21
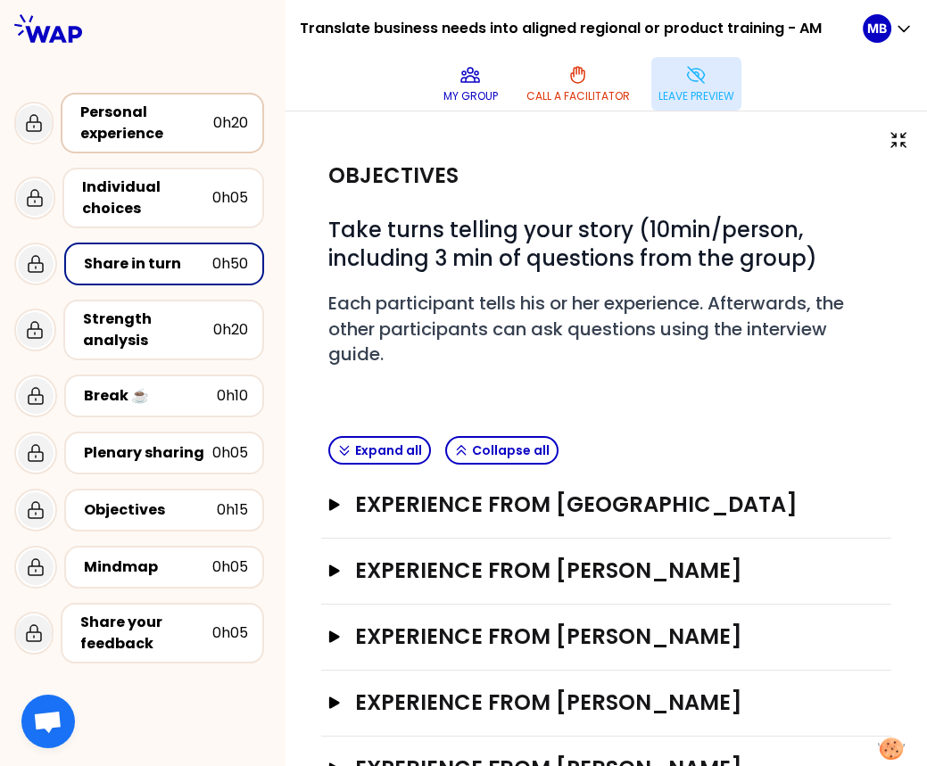
click at [160, 128] on div "Personal experience" at bounding box center [146, 123] width 133 height 43
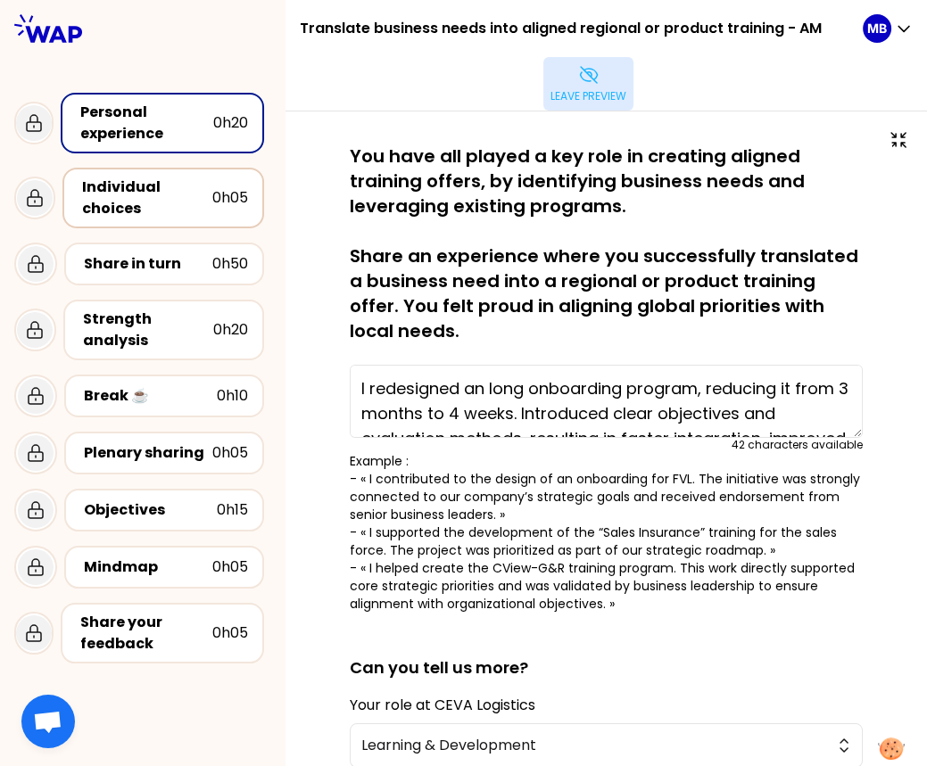
click at [141, 195] on div "Individual choices" at bounding box center [147, 198] width 130 height 43
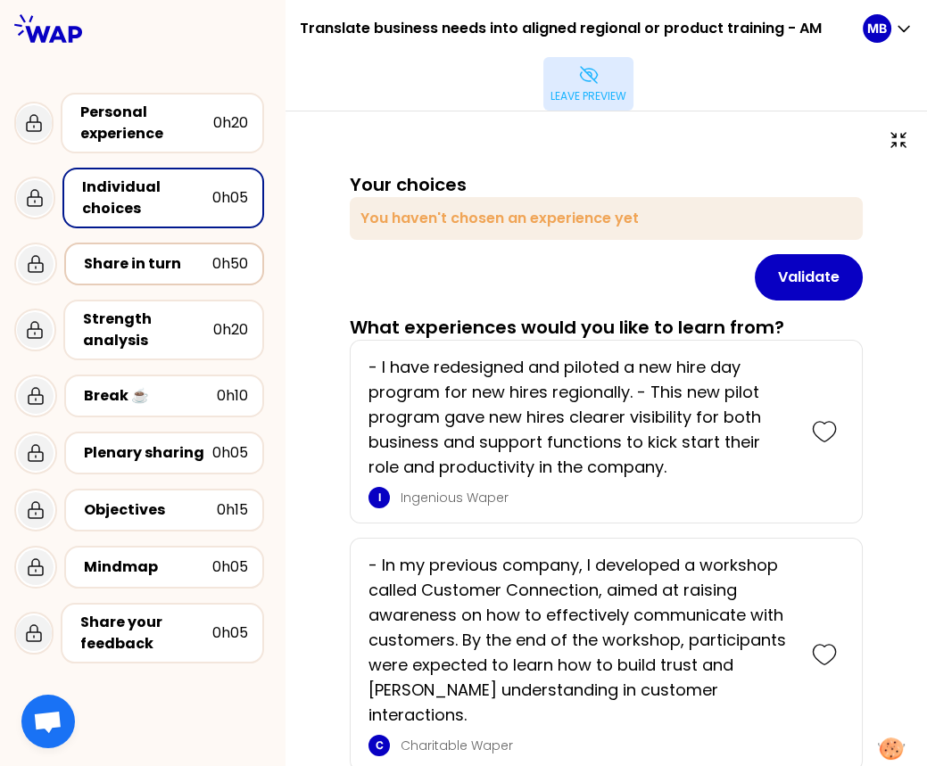
click at [147, 277] on div "Share in turn 0h50" at bounding box center [164, 264] width 200 height 43
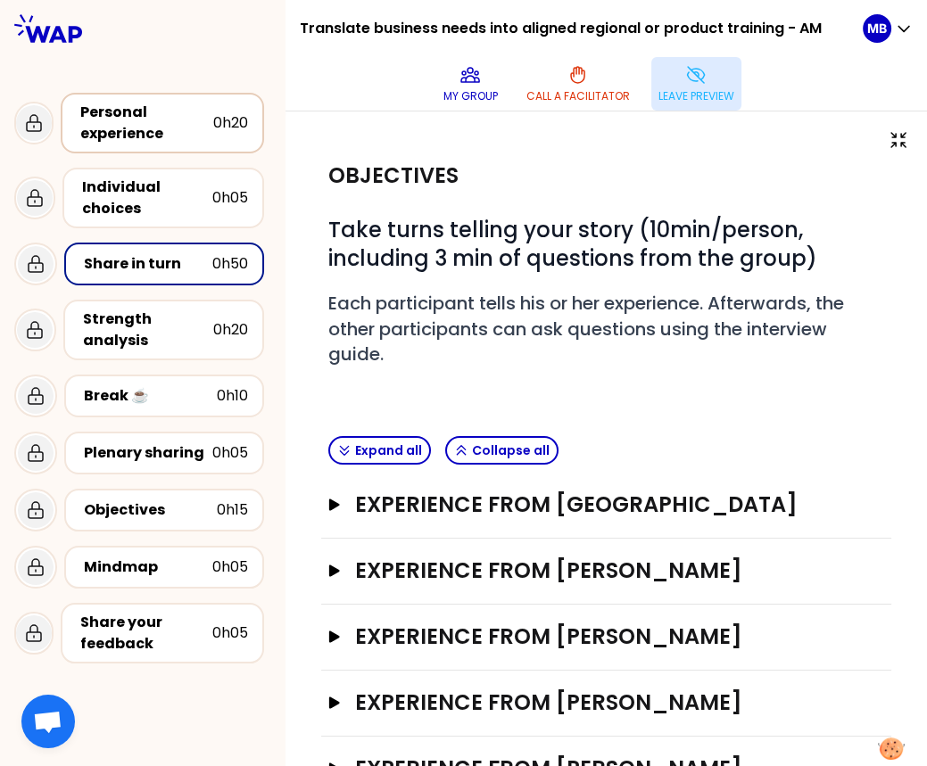
click at [130, 134] on div "Personal experience" at bounding box center [146, 123] width 133 height 43
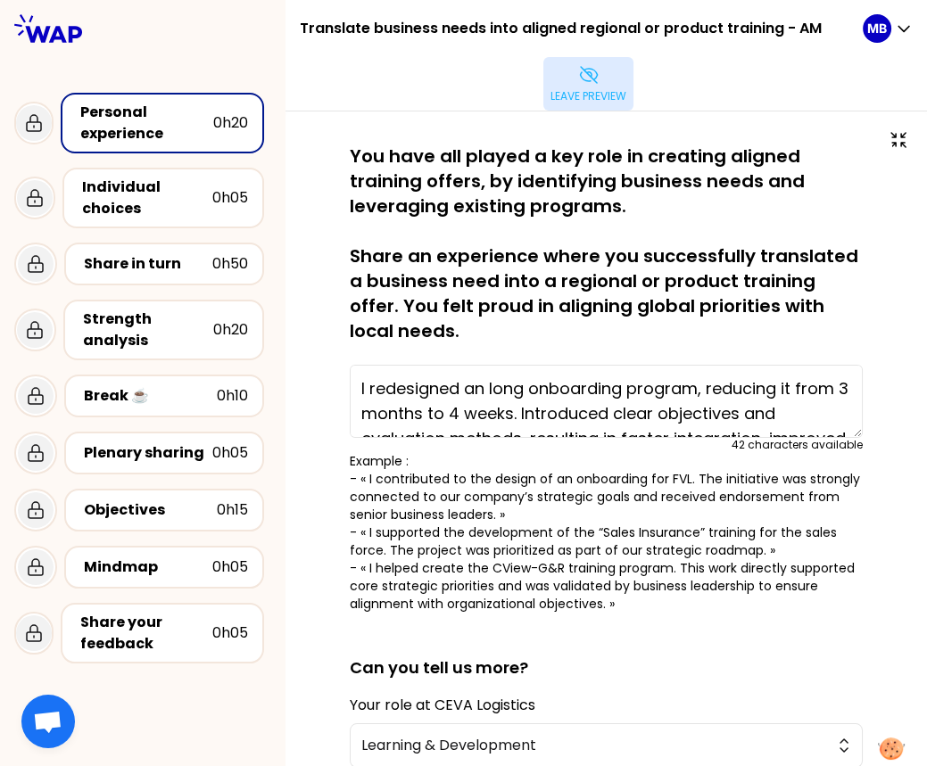
click at [576, 92] on p "Leave preview" at bounding box center [589, 96] width 76 height 14
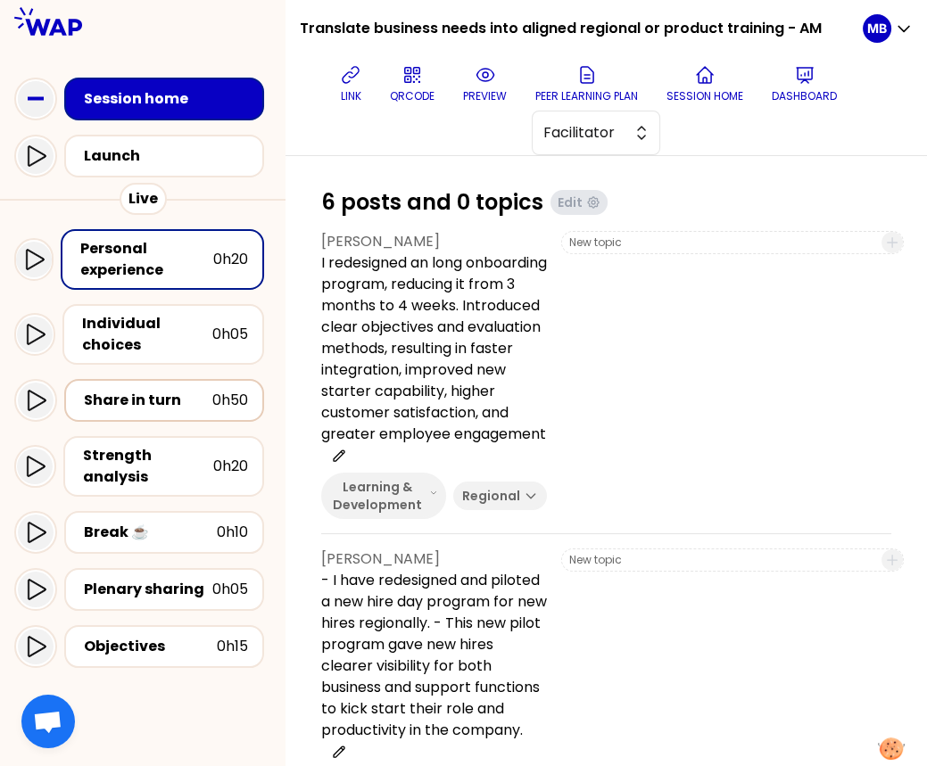
click at [151, 397] on div "Share in turn" at bounding box center [148, 400] width 128 height 21
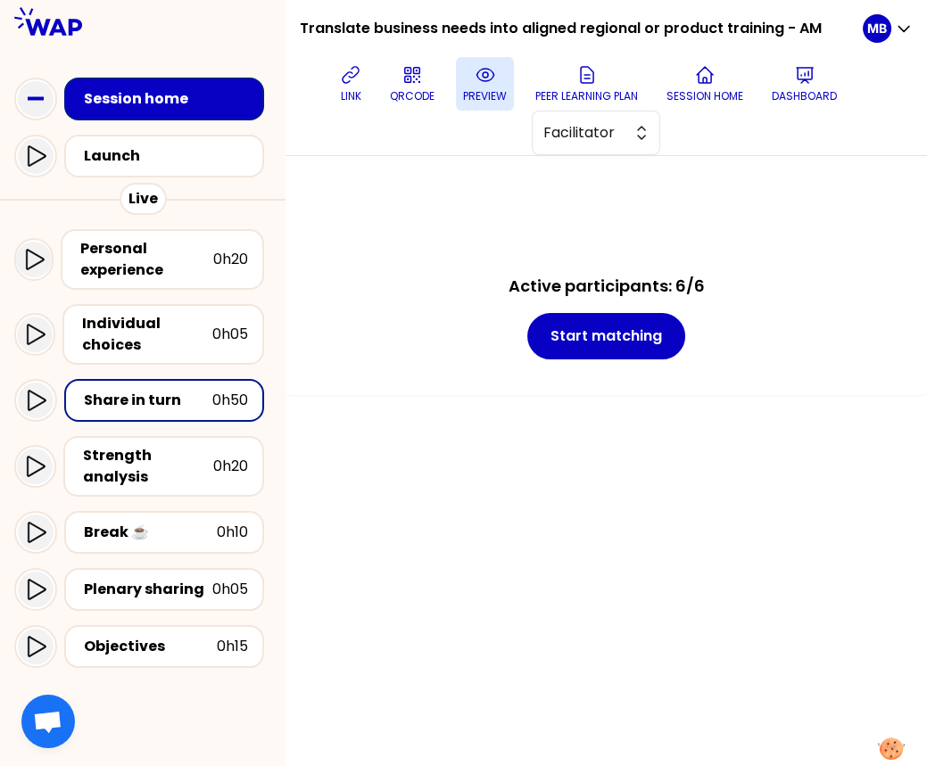
click at [500, 81] on button "preview" at bounding box center [485, 84] width 58 height 54
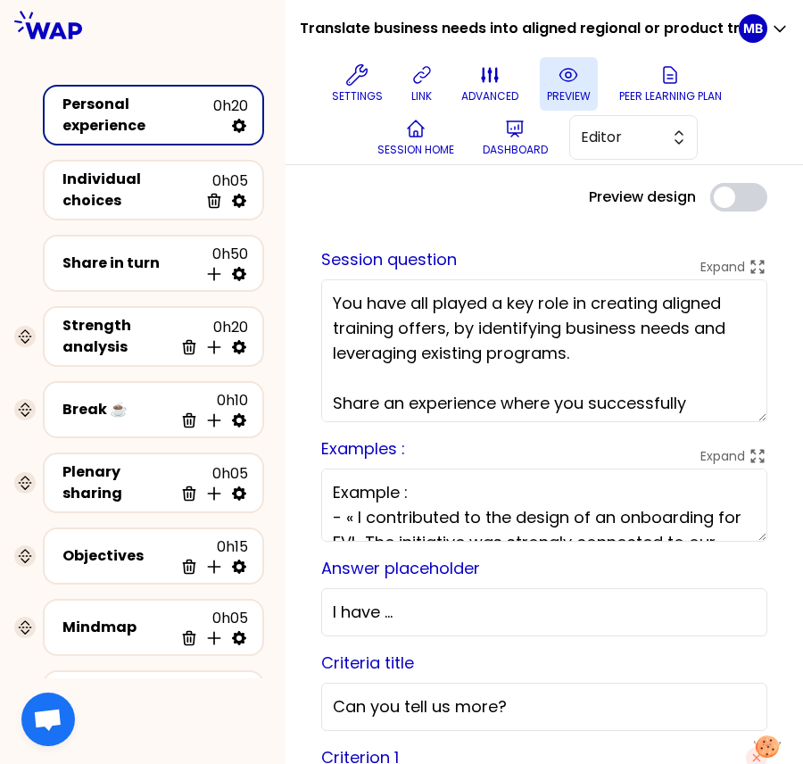
click at [544, 84] on button "preview" at bounding box center [569, 84] width 58 height 54
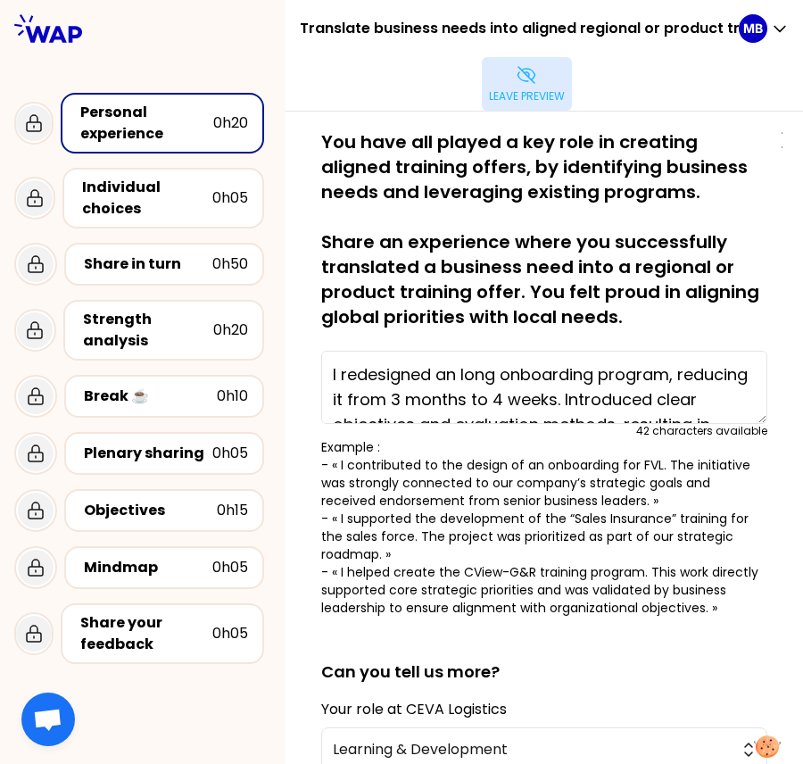
click at [532, 66] on icon at bounding box center [526, 74] width 21 height 21
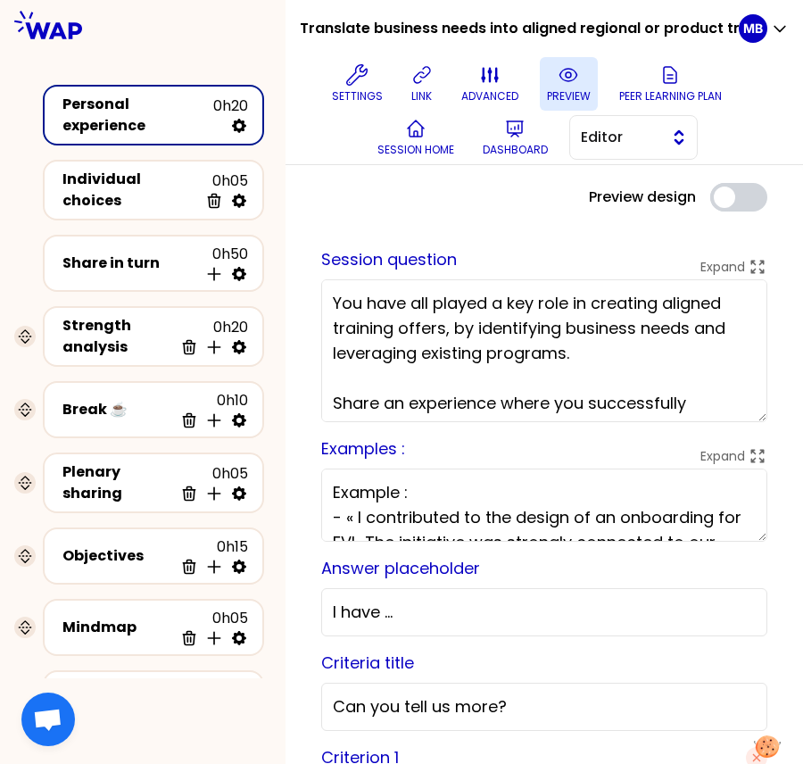
click at [592, 138] on span "Editor" at bounding box center [621, 137] width 80 height 21
click at [599, 203] on li "Facilitator" at bounding box center [633, 210] width 127 height 29
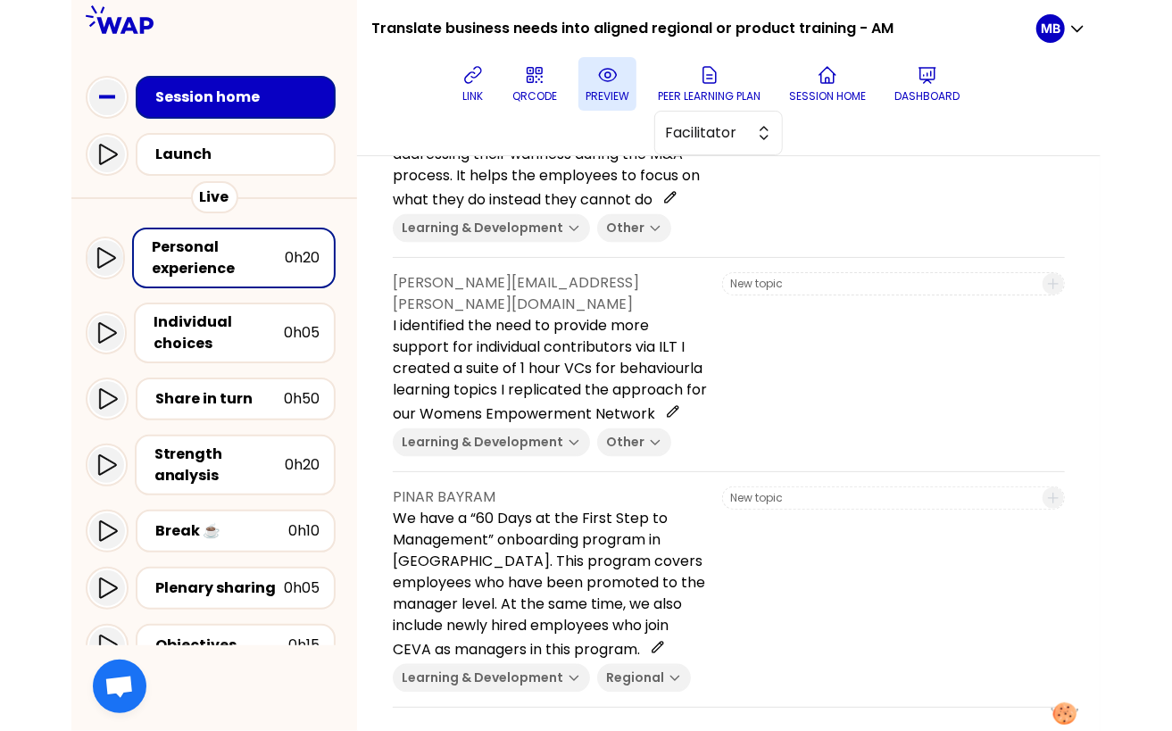
scroll to position [1114, 0]
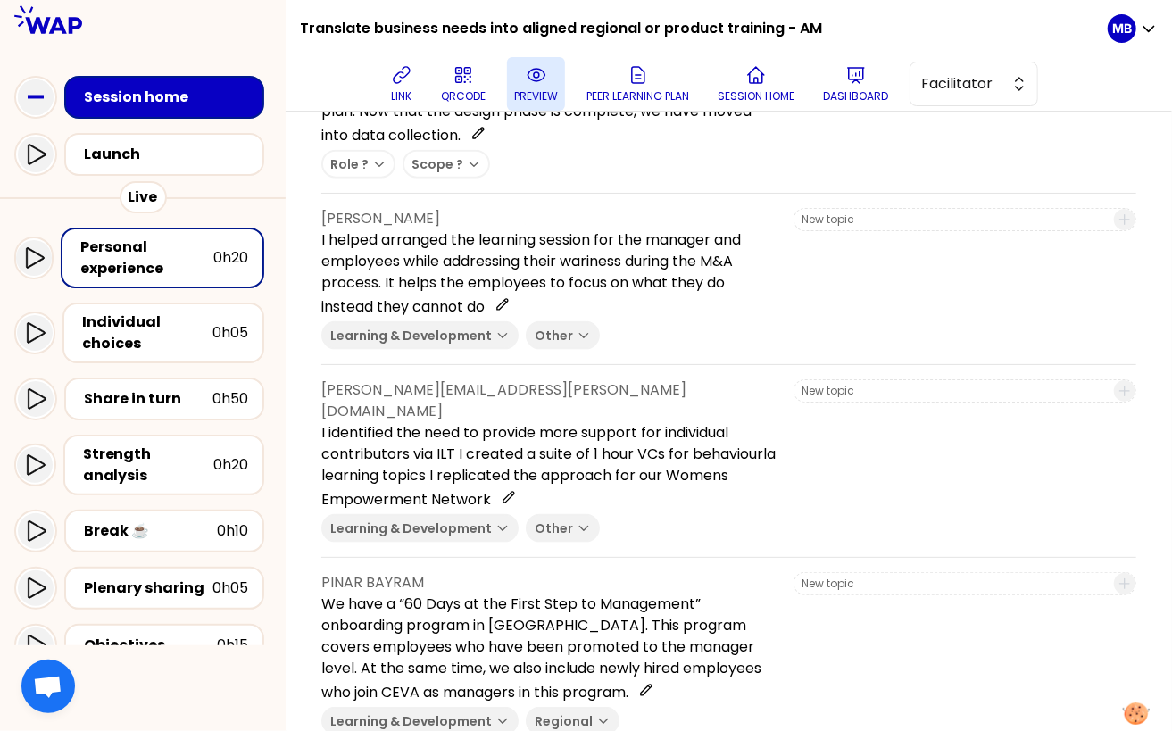
click at [518, 74] on button "preview" at bounding box center [536, 84] width 58 height 54
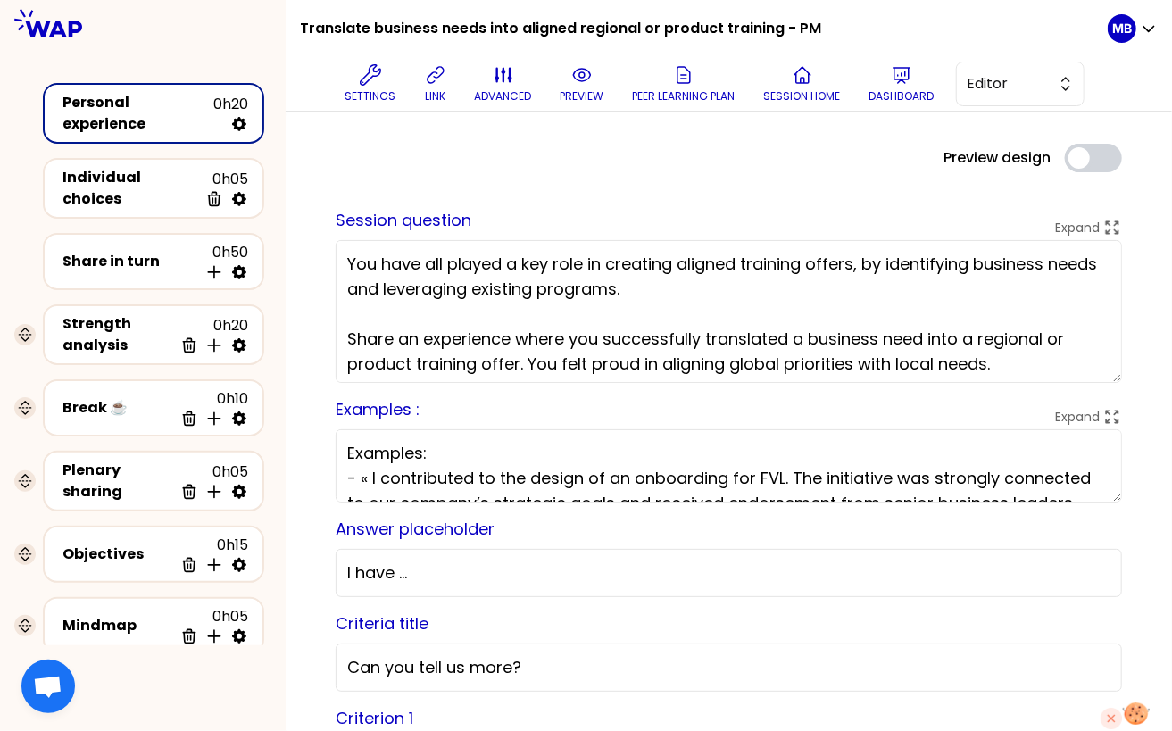
click at [588, 231] on div "Session question Expand You have all played a key role in creating aligned trai…" at bounding box center [728, 295] width 786 height 175
